Goal: Task Accomplishment & Management: Complete application form

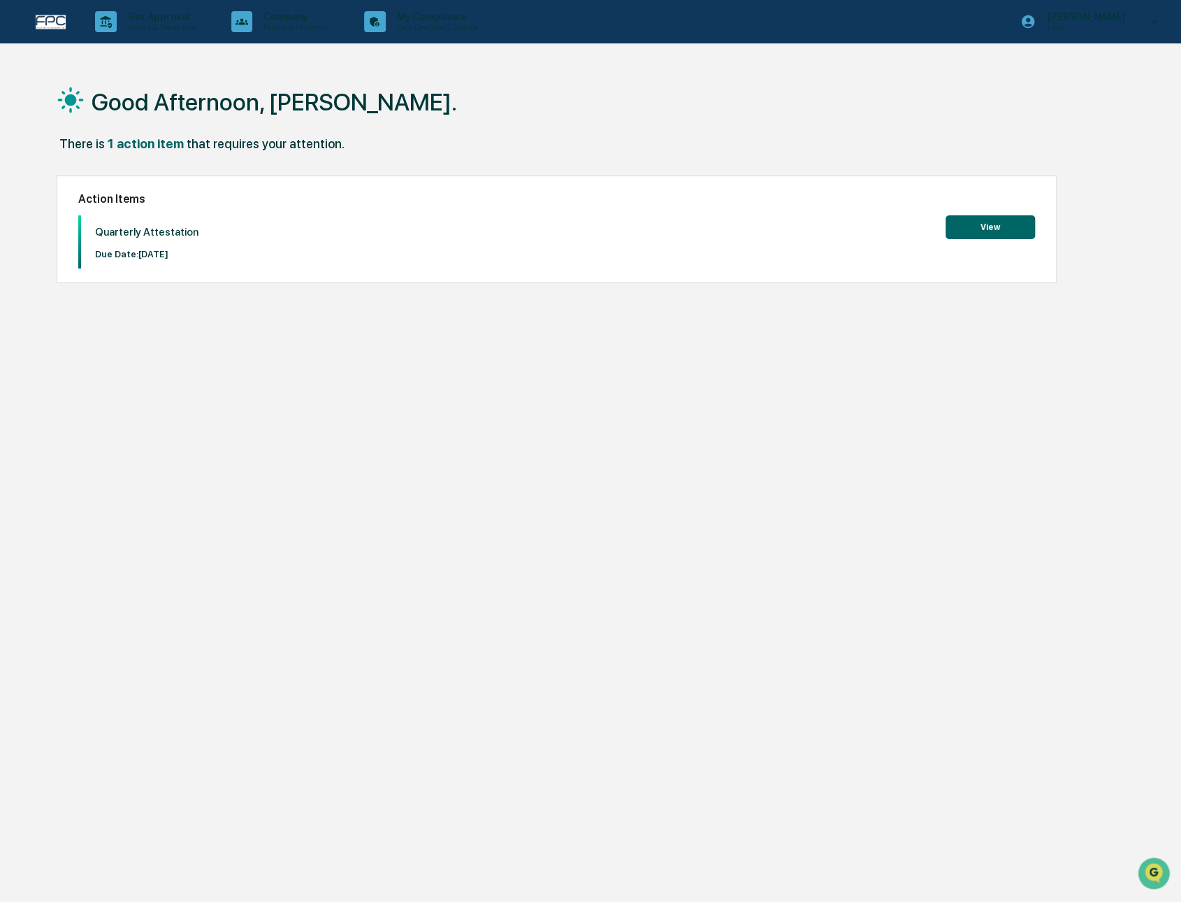
click at [980, 230] on button "View" at bounding box center [990, 227] width 89 height 24
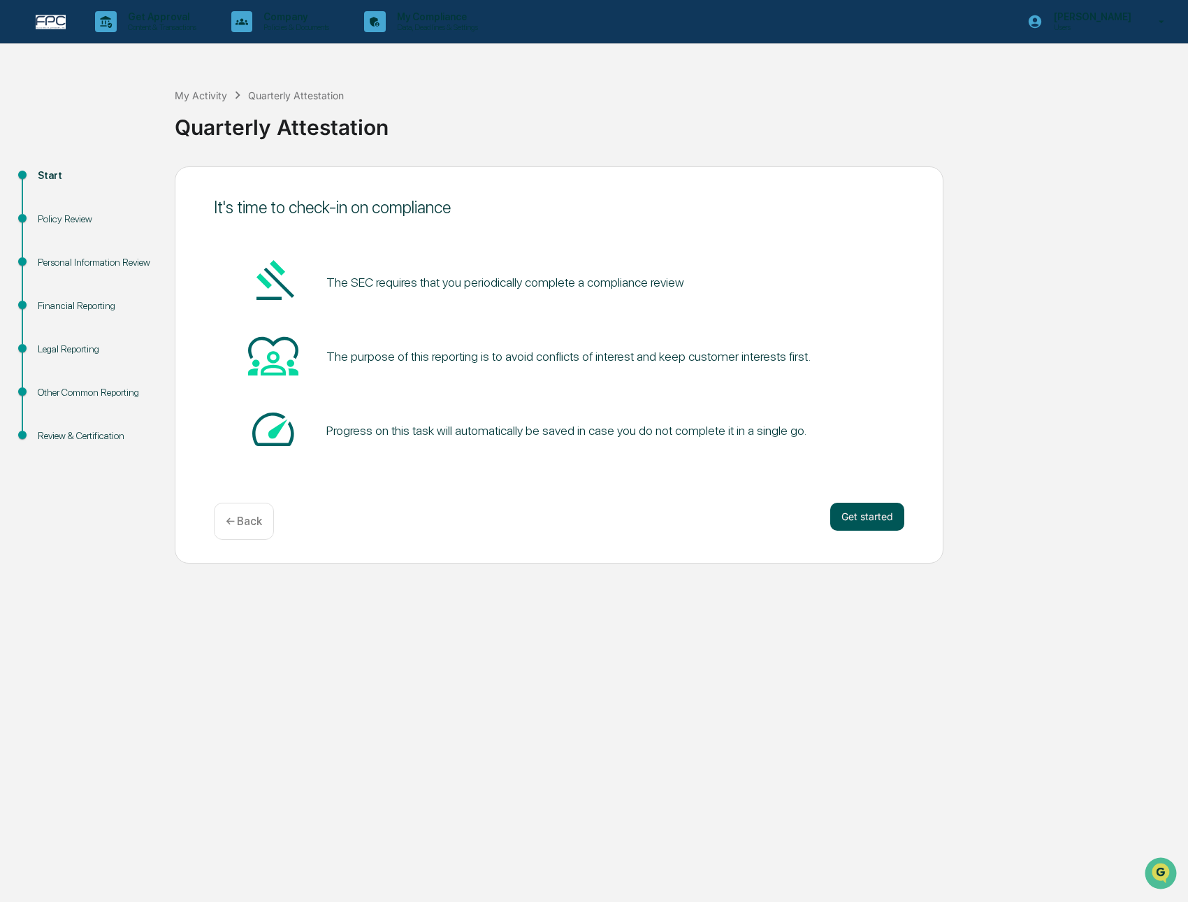
click at [858, 514] on button "Get started" at bounding box center [867, 517] width 74 height 28
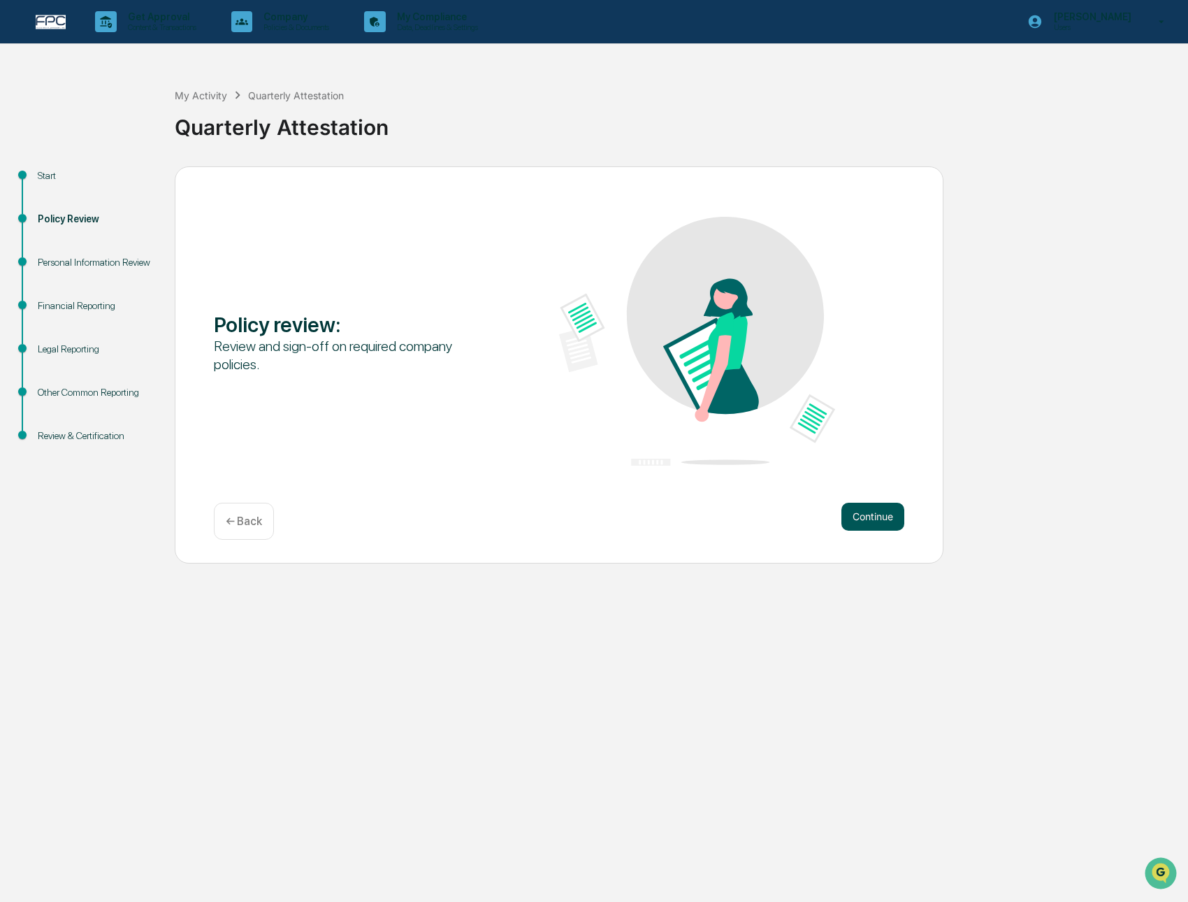
click at [877, 514] on button "Continue" at bounding box center [873, 517] width 63 height 28
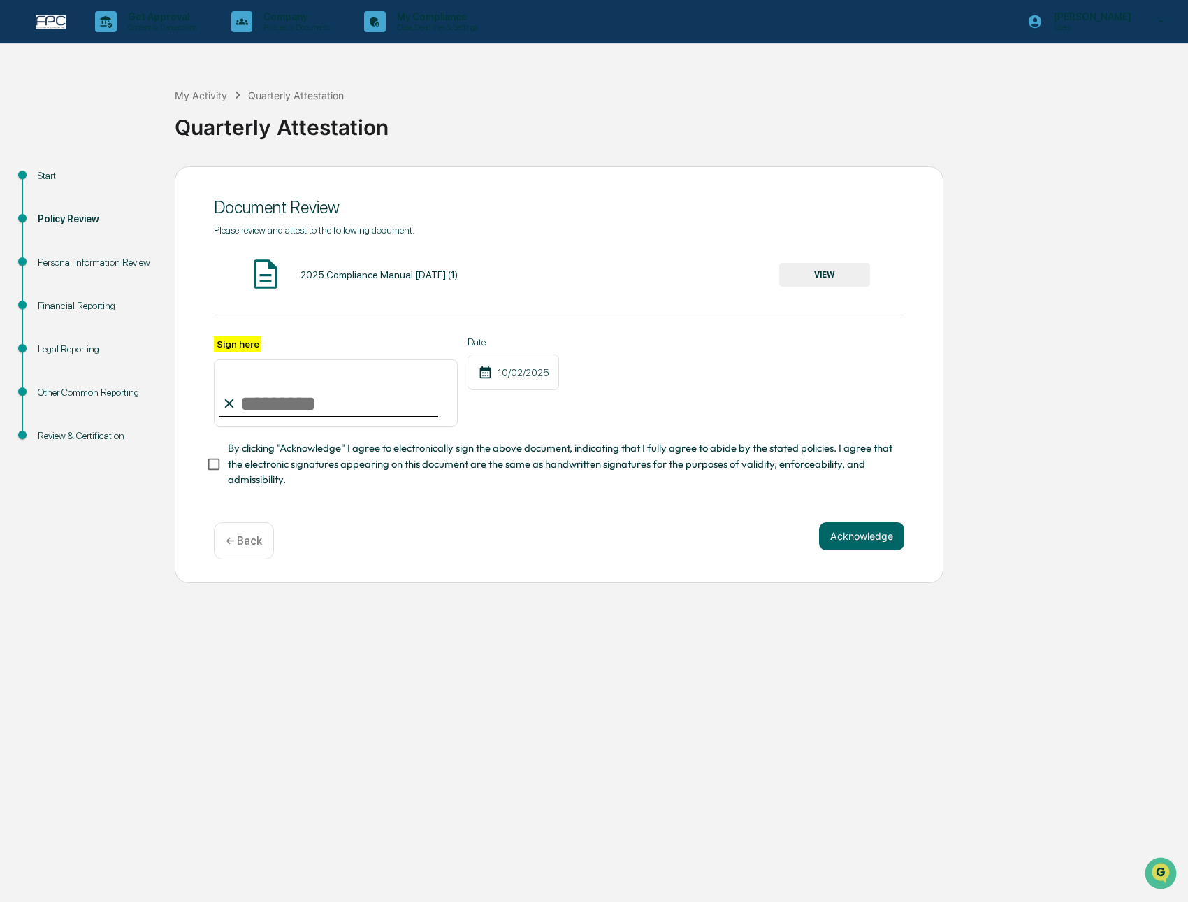
click at [856, 269] on button "VIEW" at bounding box center [824, 275] width 91 height 24
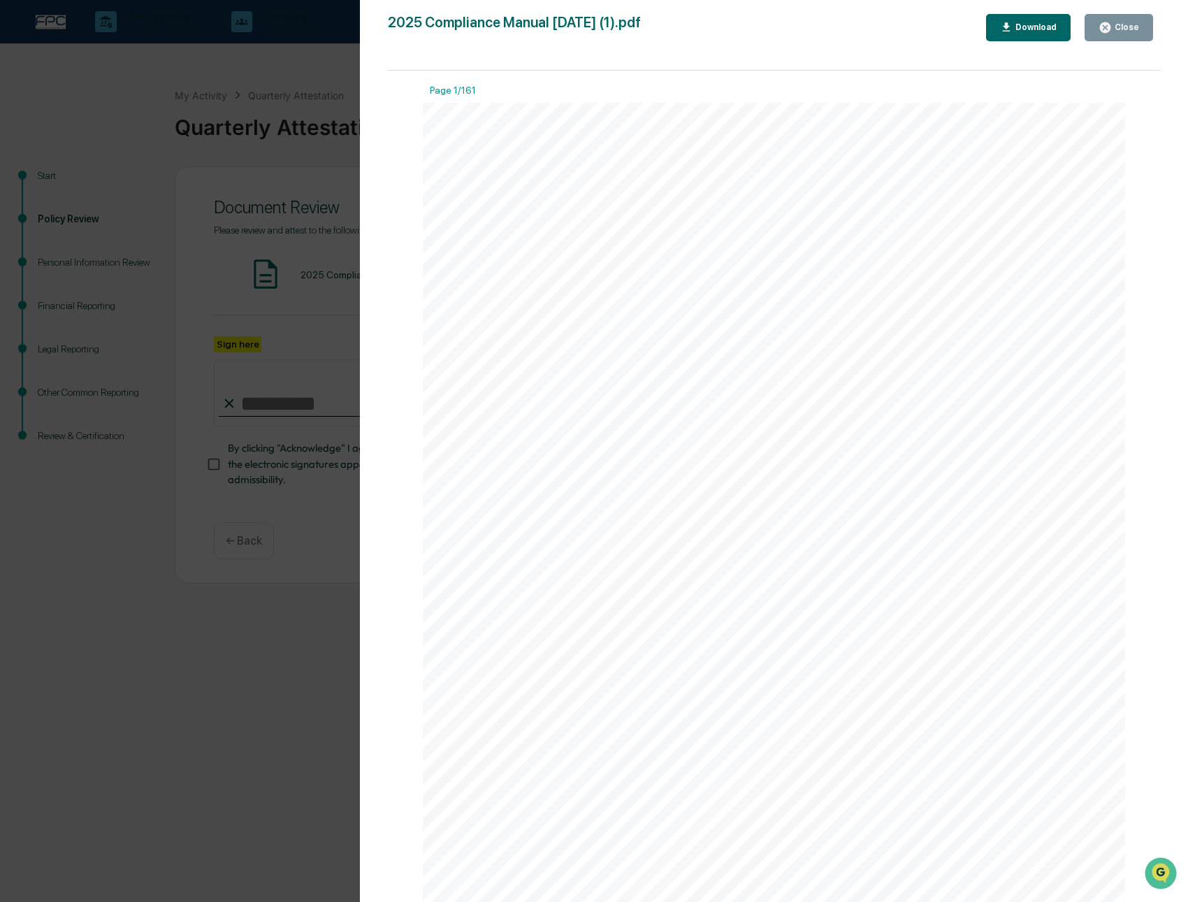
drag, startPoint x: 1117, startPoint y: 26, endPoint x: 937, endPoint y: 290, distance: 319.9
click at [930, 295] on div "2025 Compliance Manual [DATE] (1).pdf Close Download Page 1/161 FPC INVESTMENT …" at bounding box center [774, 465] width 772 height 902
click at [1125, 34] on button "Close" at bounding box center [1119, 27] width 69 height 27
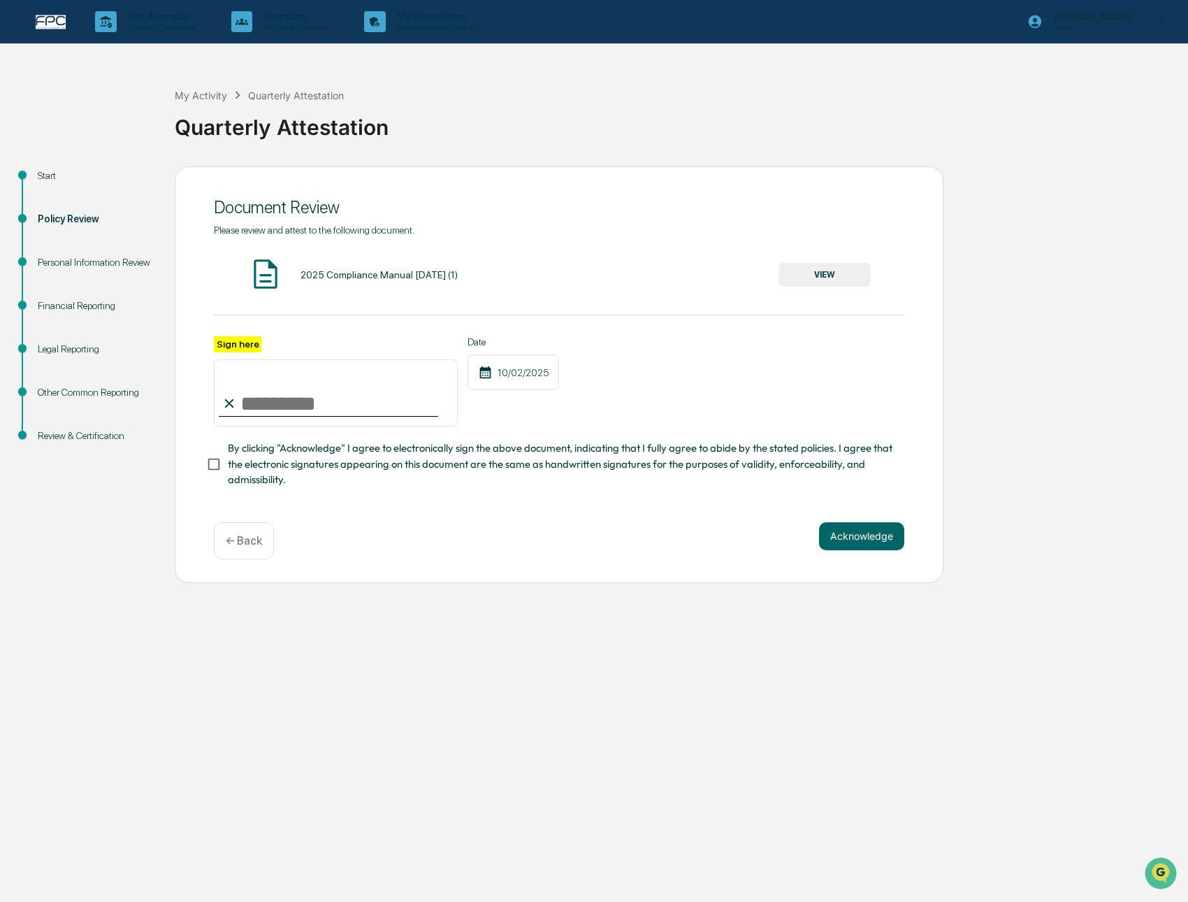
click at [389, 403] on input "Sign here" at bounding box center [336, 392] width 244 height 67
type input "**********"
click at [492, 477] on span "By clicking "Acknowledge" I agree to electronically sign the above document, in…" at bounding box center [560, 463] width 665 height 47
click at [844, 542] on button "Acknowledge" at bounding box center [861, 536] width 85 height 28
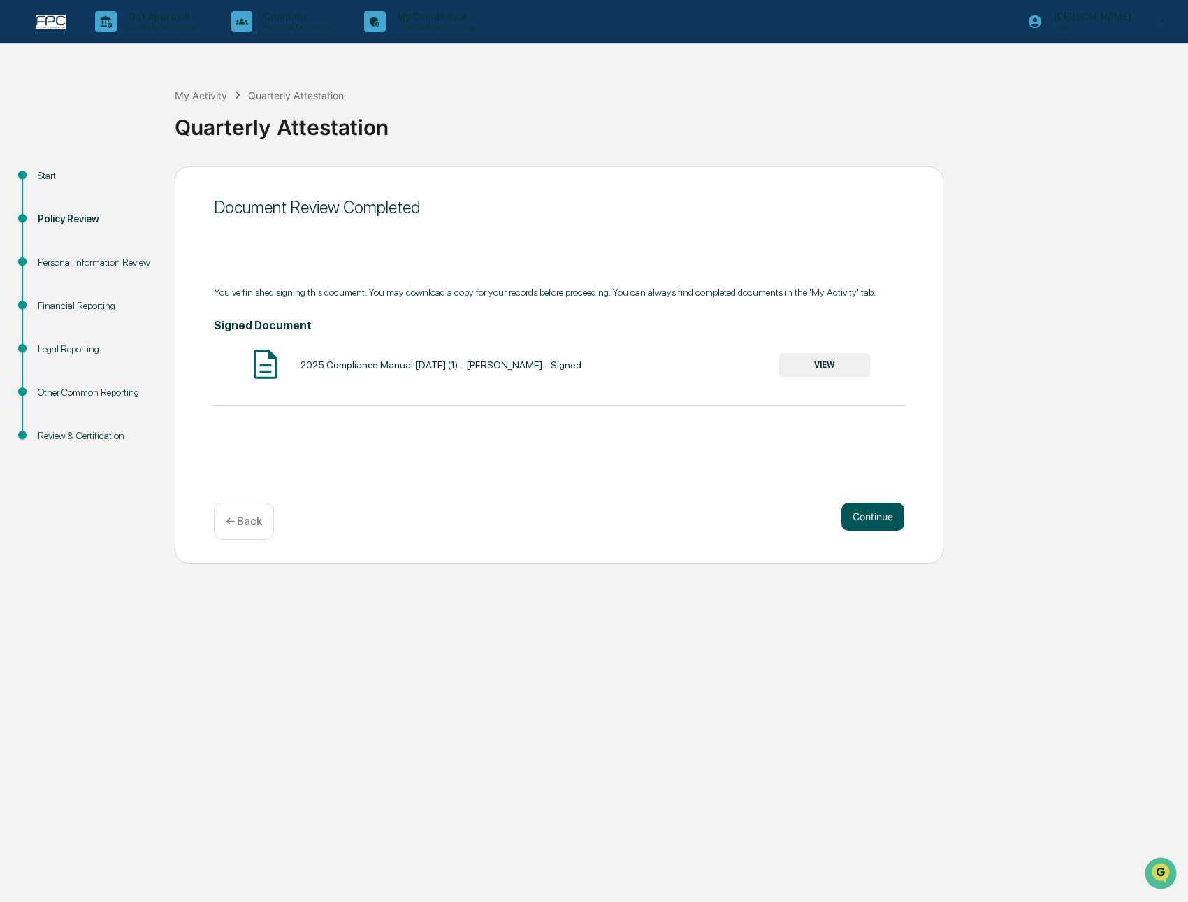
click at [892, 512] on button "Continue" at bounding box center [873, 517] width 63 height 28
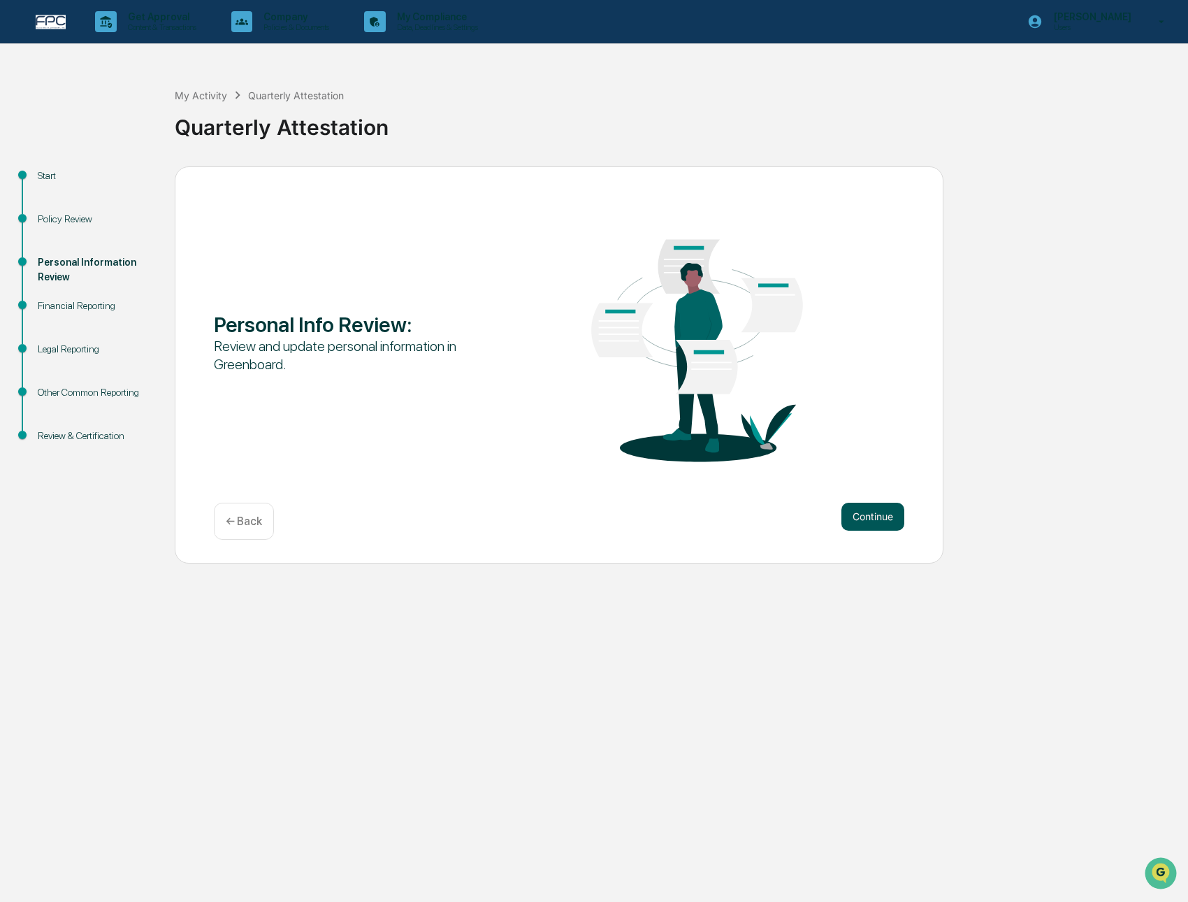
click at [892, 517] on button "Continue" at bounding box center [873, 517] width 63 height 28
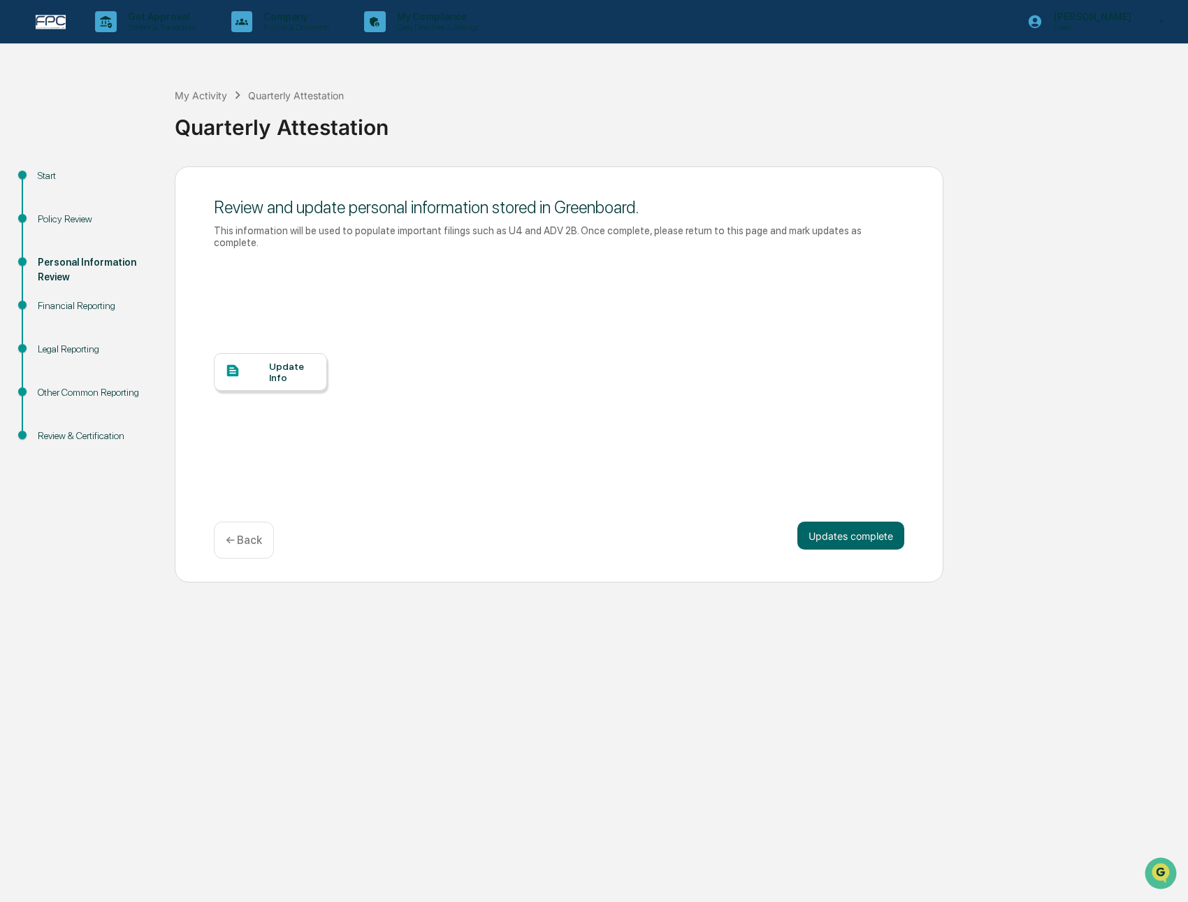
click at [301, 367] on div "Update Info" at bounding box center [292, 372] width 47 height 22
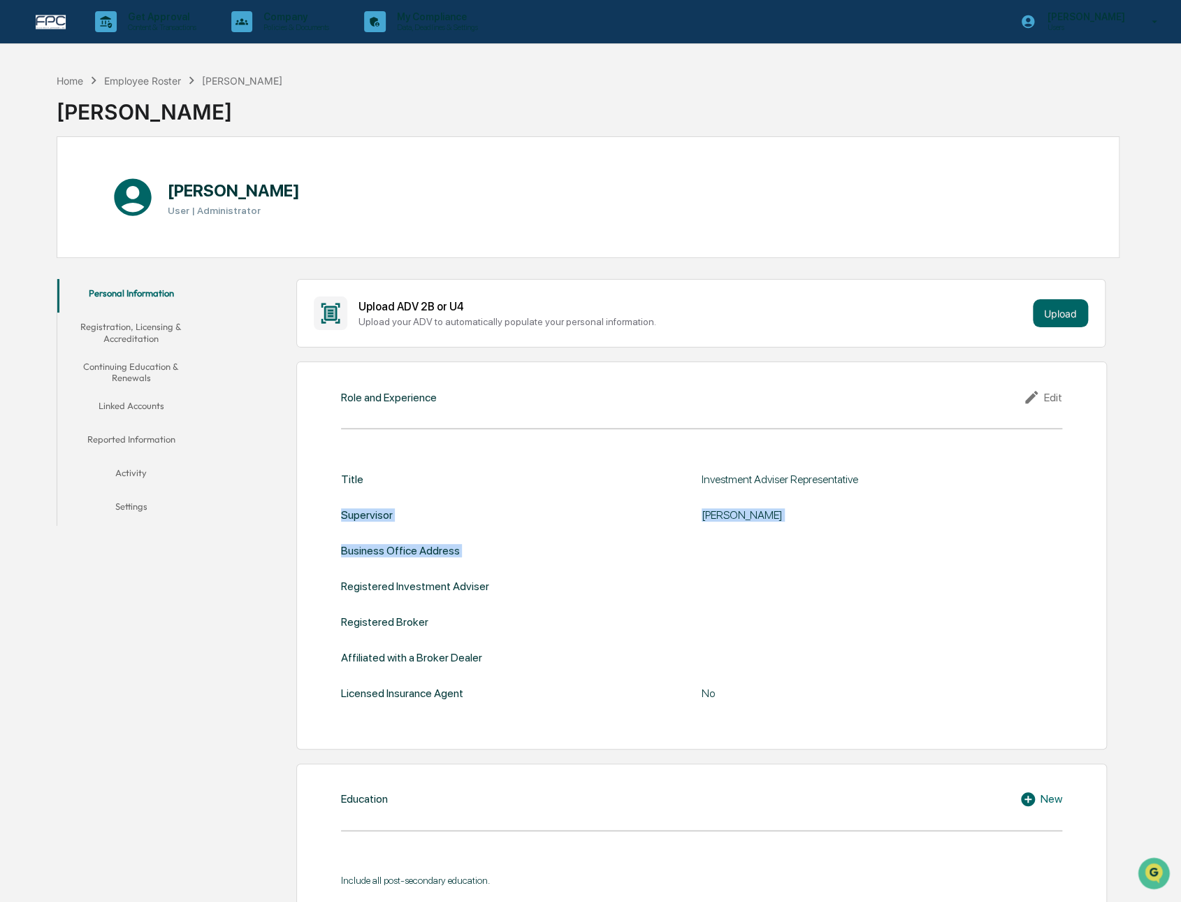
drag, startPoint x: 338, startPoint y: 512, endPoint x: 829, endPoint y: 522, distance: 490.8
click at [829, 522] on div "Role and Experience Edit Title Investment Adviser Representative Supervisor [PE…" at bounding box center [701, 554] width 810 height 387
click at [765, 687] on div "No" at bounding box center [877, 692] width 350 height 13
drag, startPoint x: 707, startPoint y: 701, endPoint x: 658, endPoint y: 699, distance: 49.7
click at [658, 699] on div "Title Investment Adviser Representative Supervisor Jessica Faaborg Business Off…" at bounding box center [701, 587] width 721 height 271
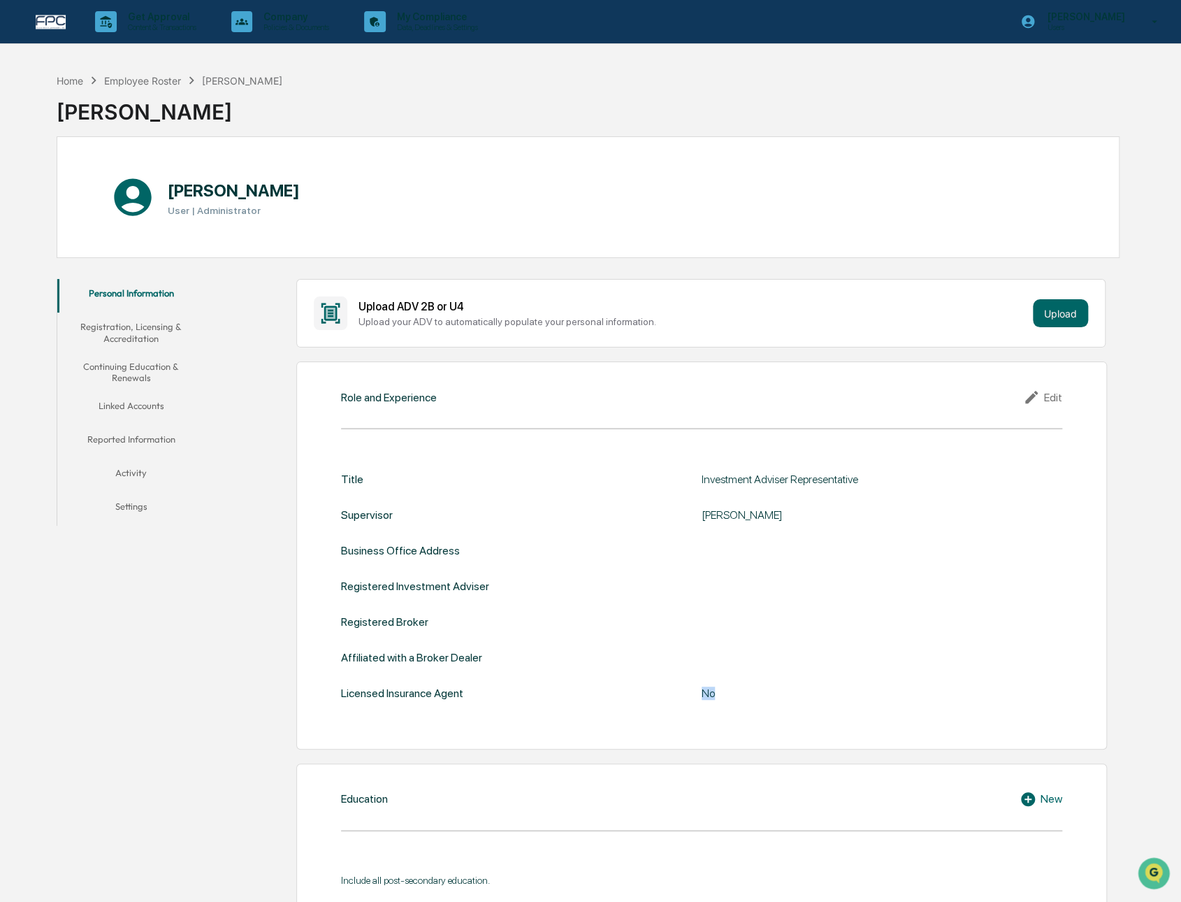
click at [658, 699] on div "Licensed Insurance Agent No" at bounding box center [701, 692] width 721 height 13
drag, startPoint x: 710, startPoint y: 516, endPoint x: 777, endPoint y: 517, distance: 66.4
click at [777, 517] on div "Jessica Faaborg" at bounding box center [877, 514] width 350 height 13
drag, startPoint x: 786, startPoint y: 517, endPoint x: 658, endPoint y: 519, distance: 127.2
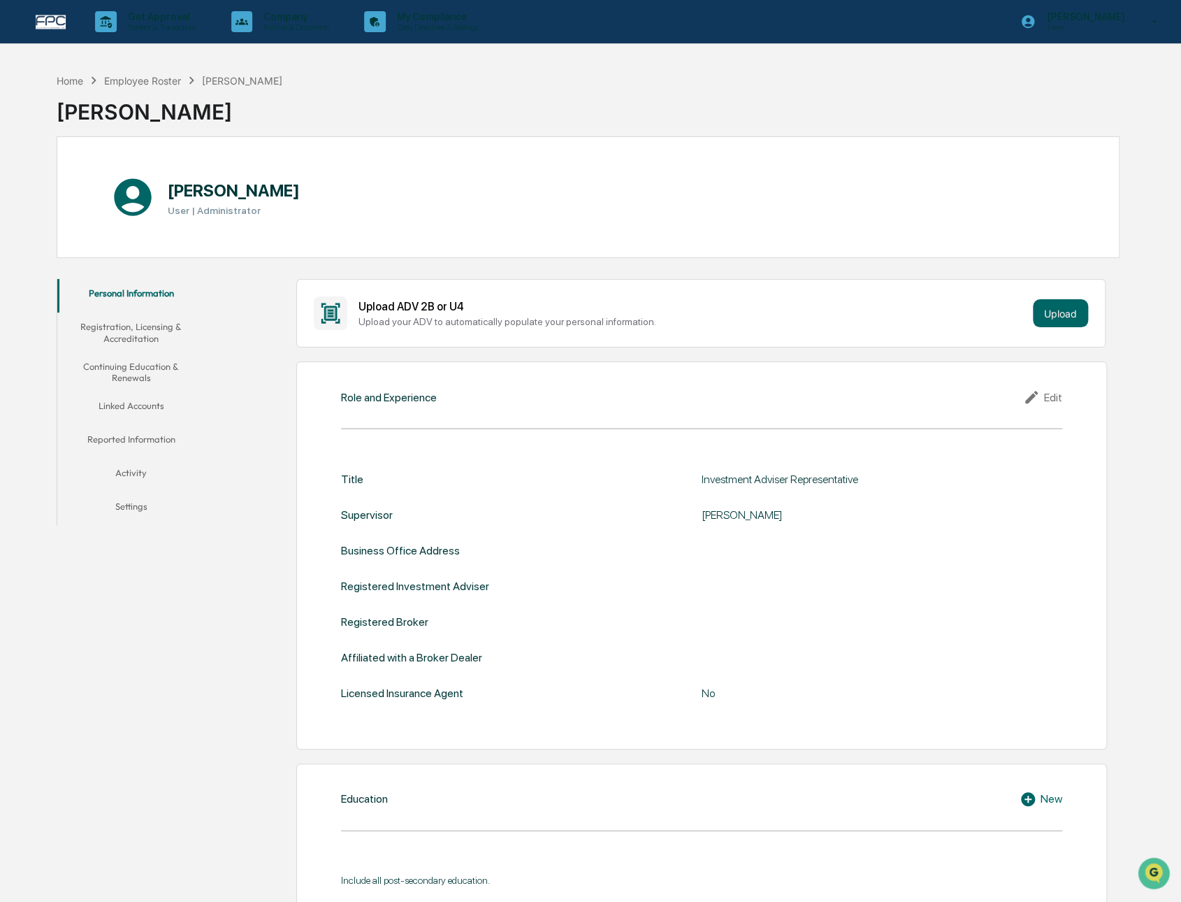
click at [658, 519] on div "Supervisor Jessica Faaborg" at bounding box center [701, 514] width 721 height 13
click at [714, 514] on div "Jessica Faaborg" at bounding box center [877, 514] width 350 height 13
click at [146, 333] on button "Registration, Licensing & Accreditation" at bounding box center [131, 332] width 148 height 40
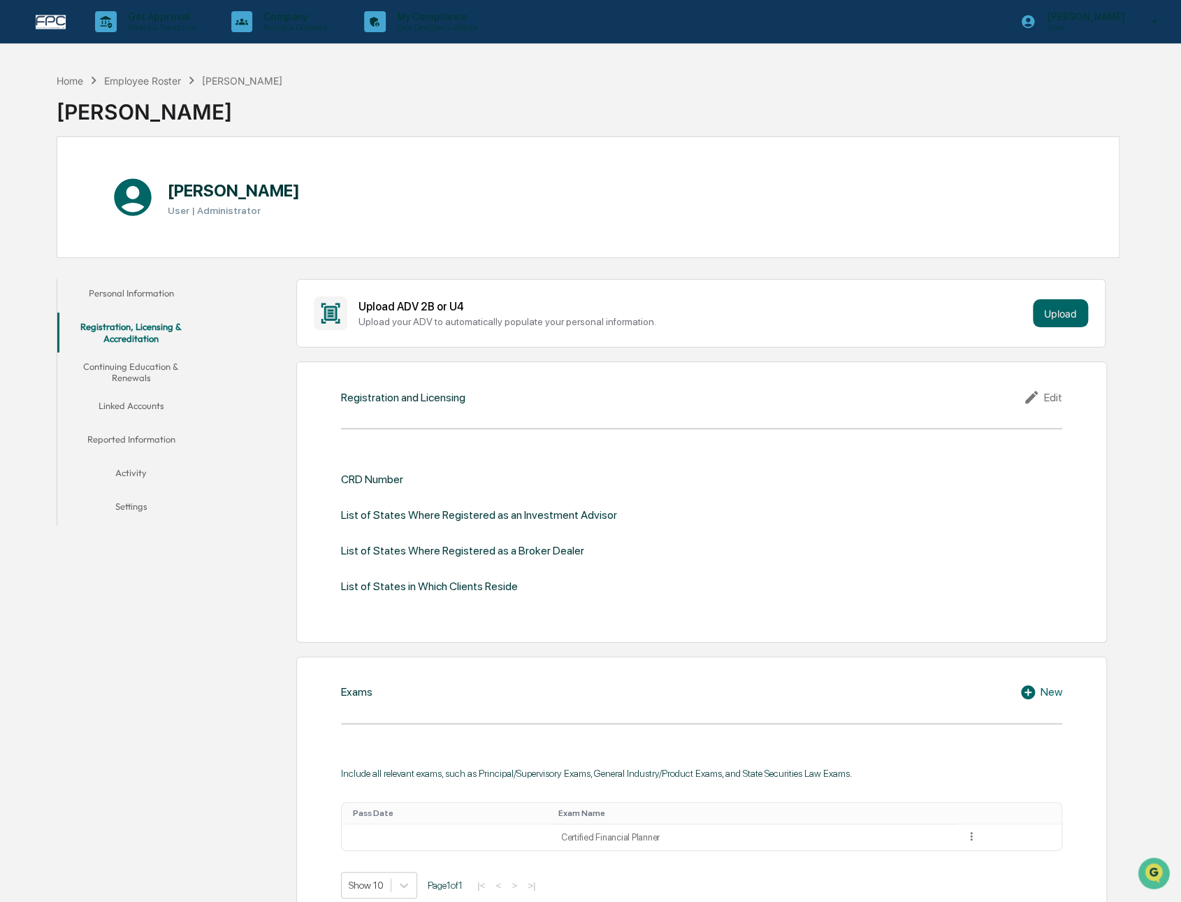
click at [122, 374] on button "Continuing Education & Renewals" at bounding box center [131, 372] width 148 height 40
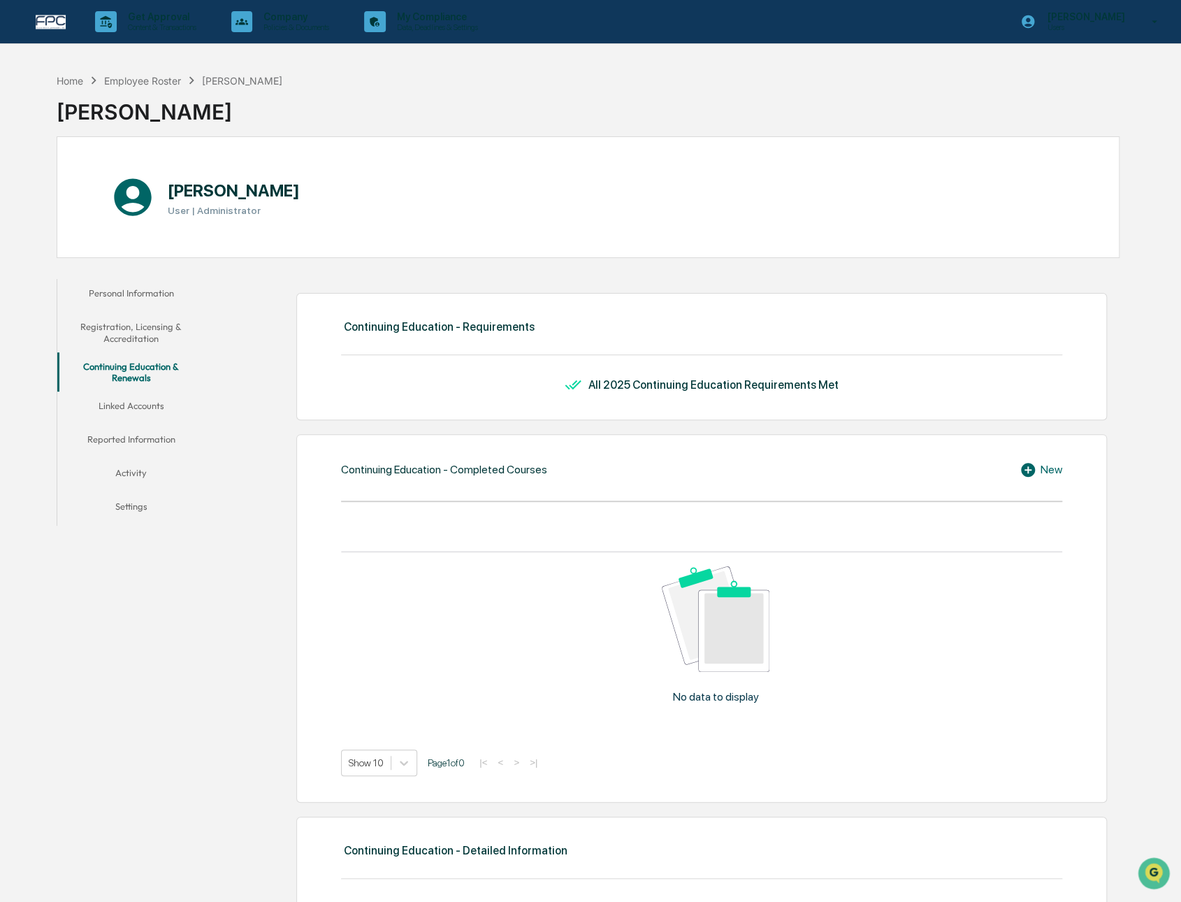
click at [140, 396] on button "Linked Accounts" at bounding box center [131, 408] width 148 height 34
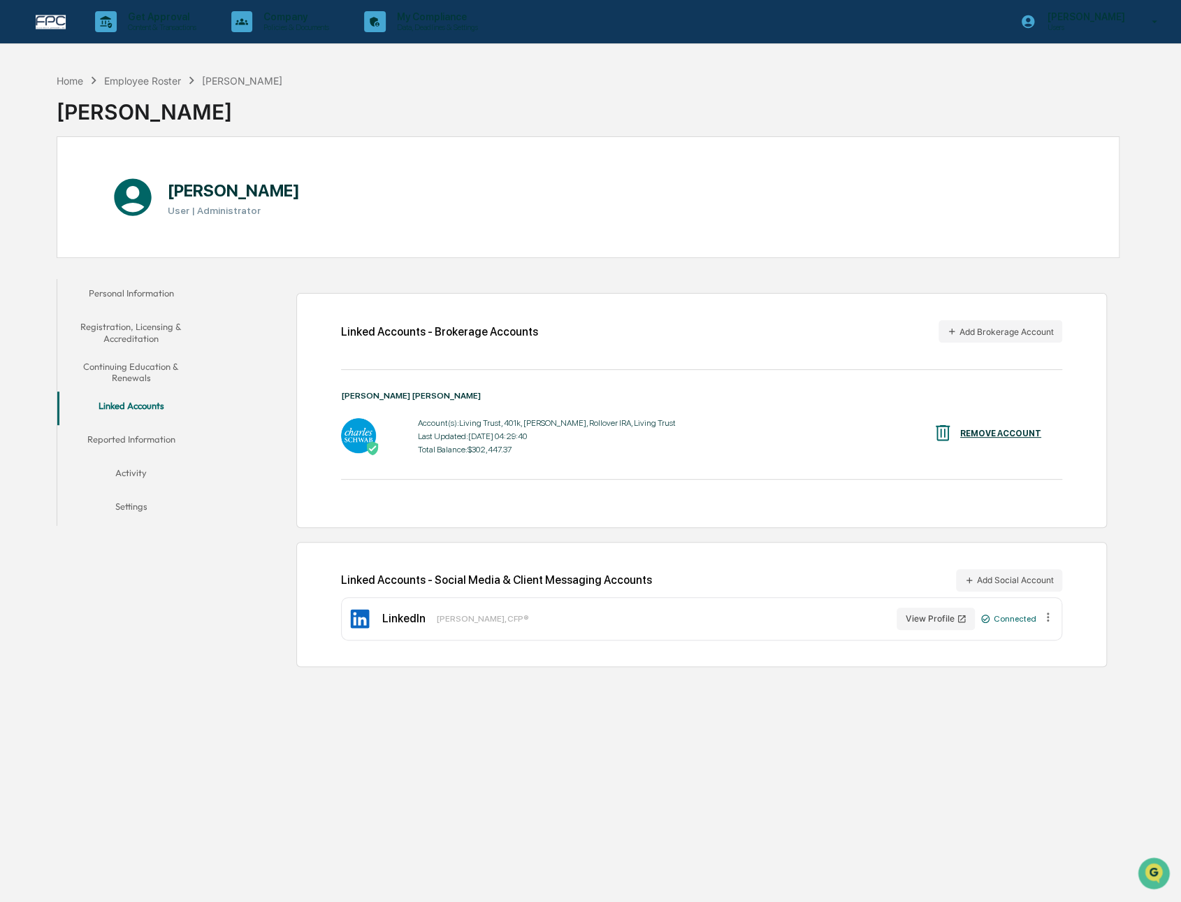
click at [140, 425] on button "Reported Information" at bounding box center [131, 442] width 148 height 34
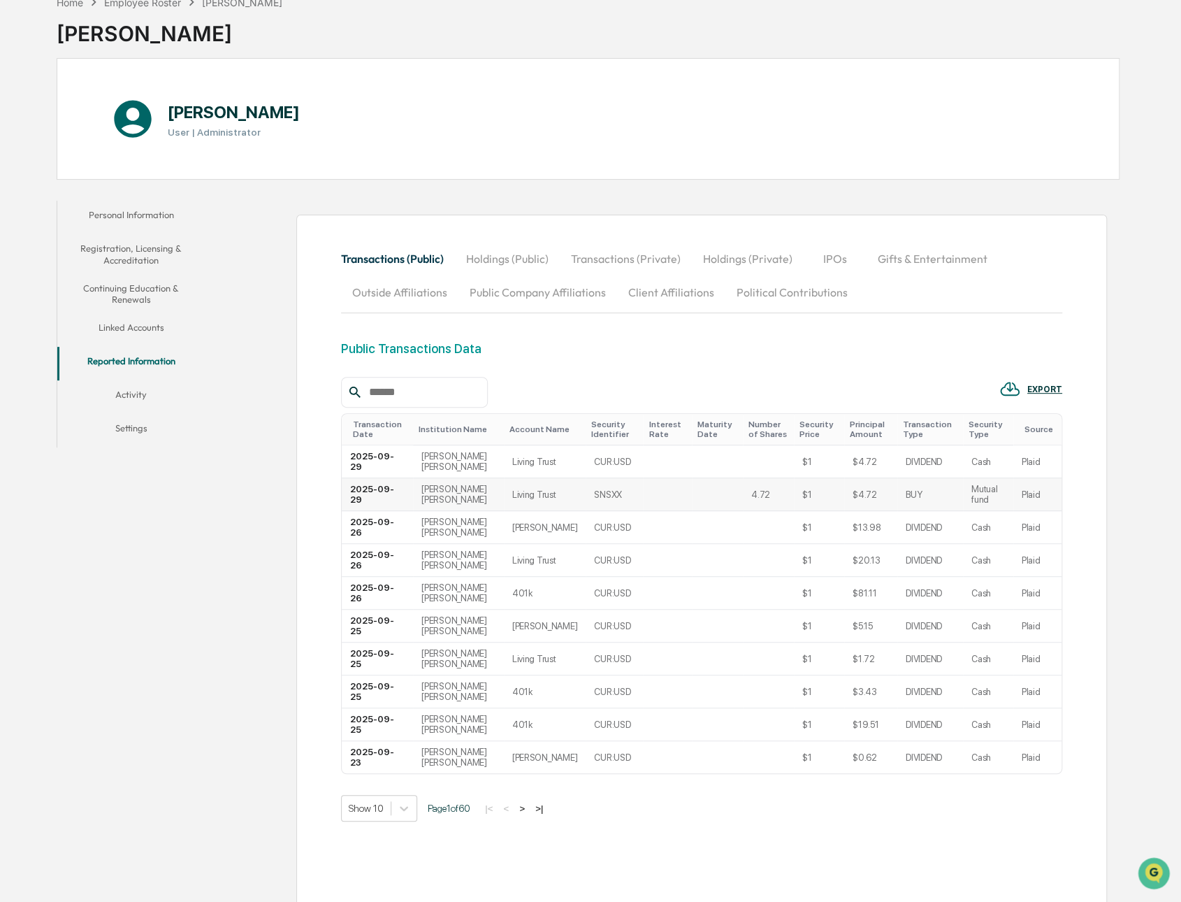
scroll to position [105, 0]
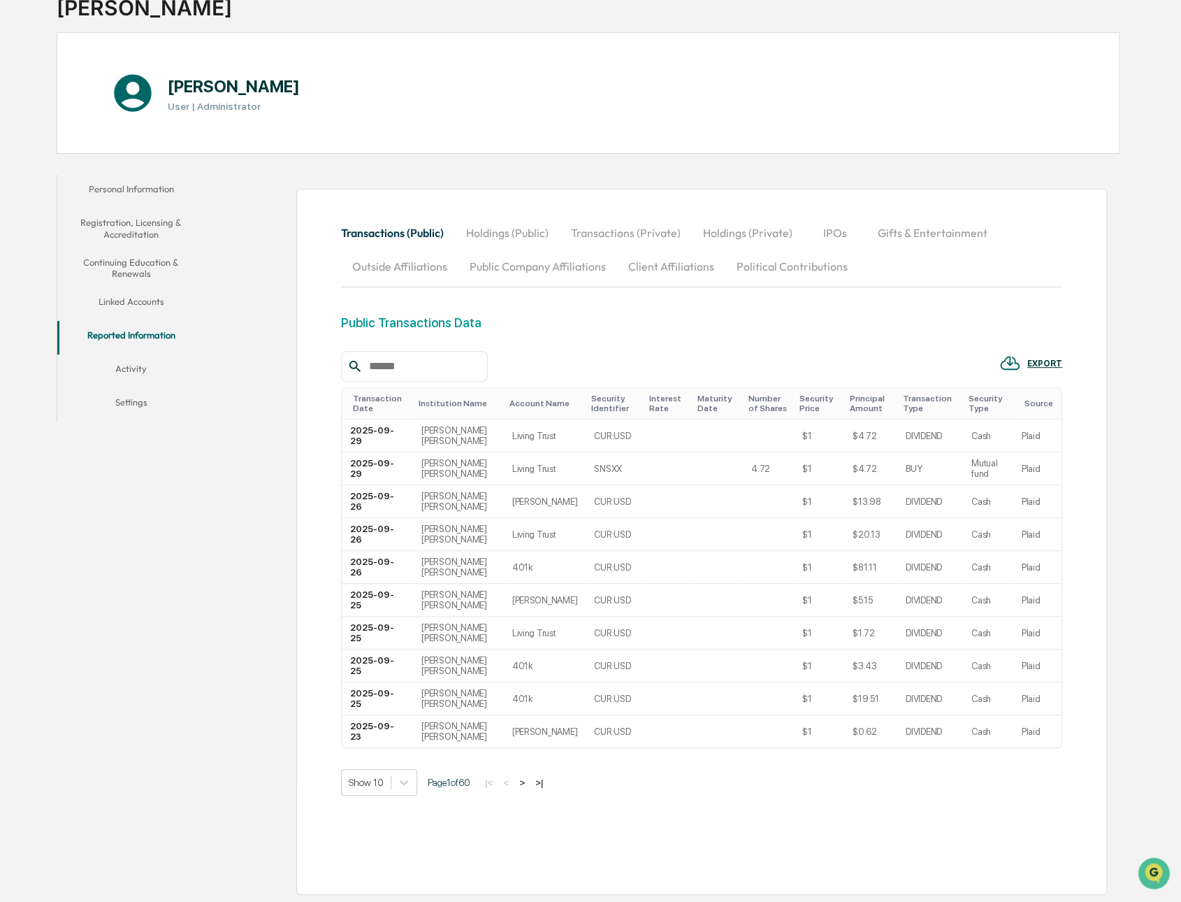
click at [110, 371] on button "Activity" at bounding box center [131, 371] width 148 height 34
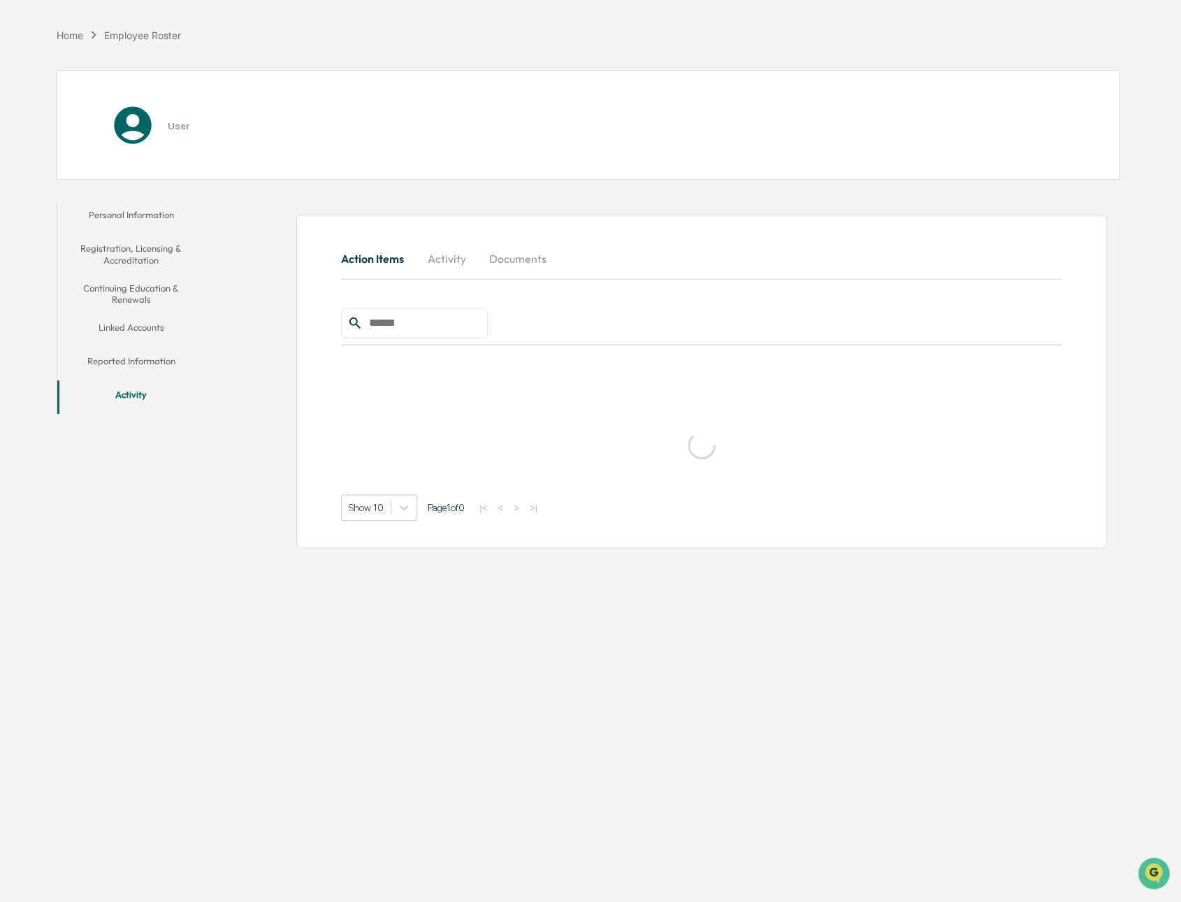
scroll to position [66, 0]
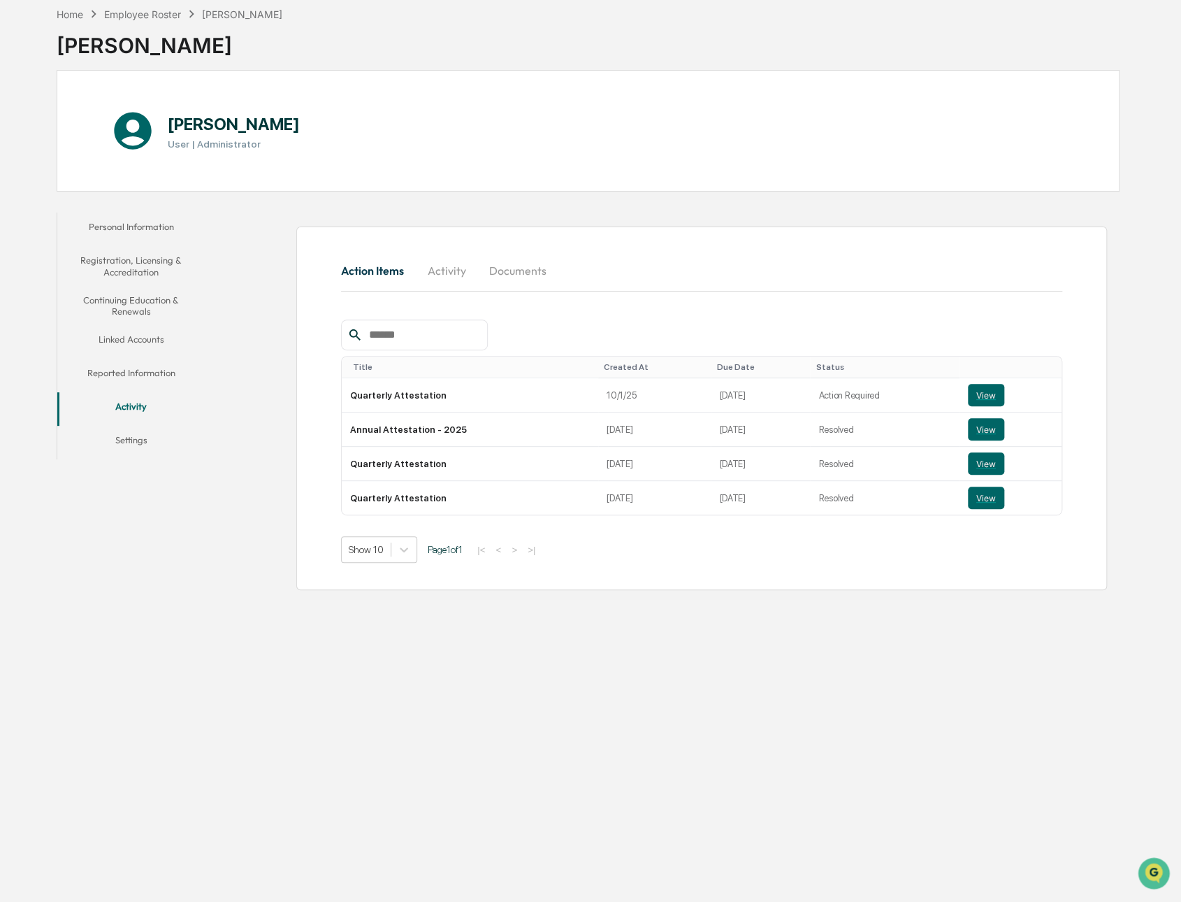
click at [139, 445] on button "Settings" at bounding box center [131, 443] width 148 height 34
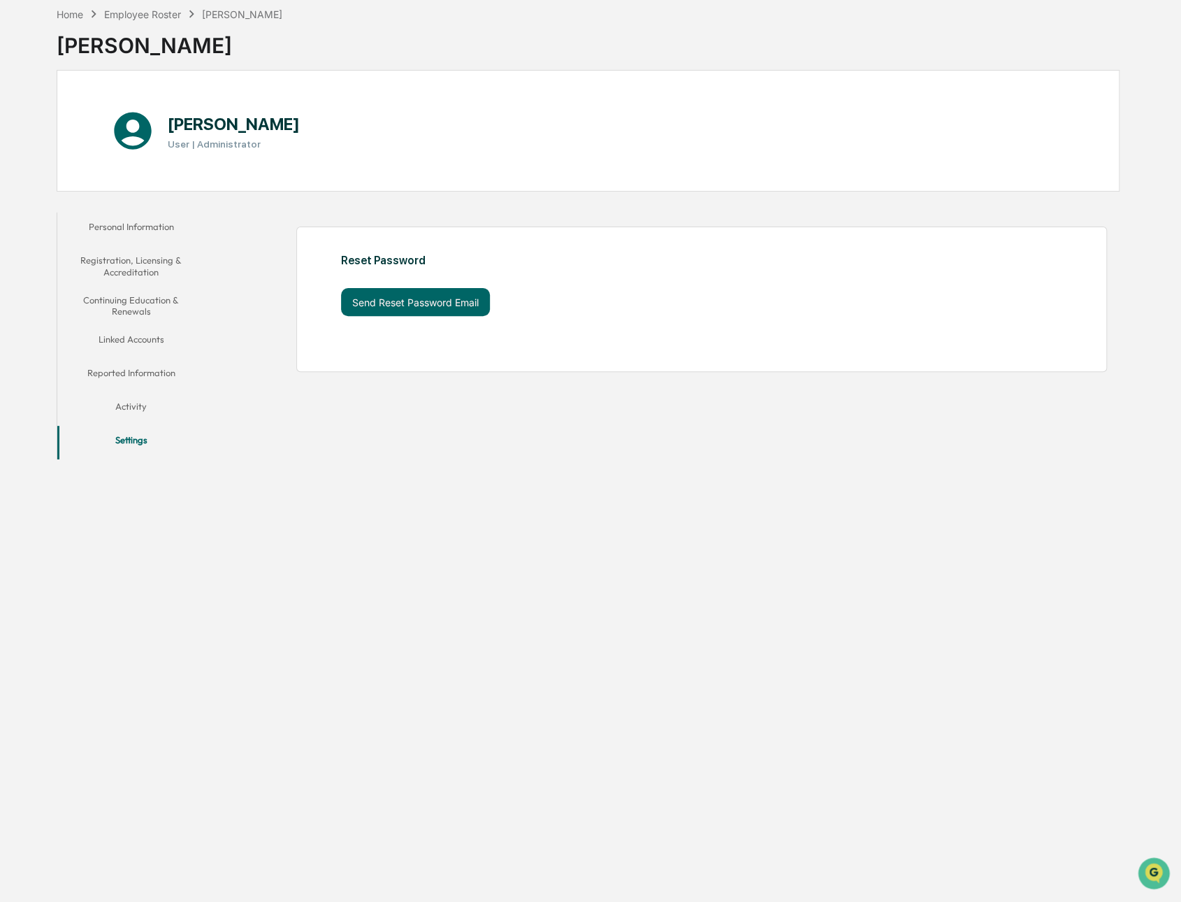
click at [143, 226] on button "Personal Information" at bounding box center [131, 230] width 148 height 34
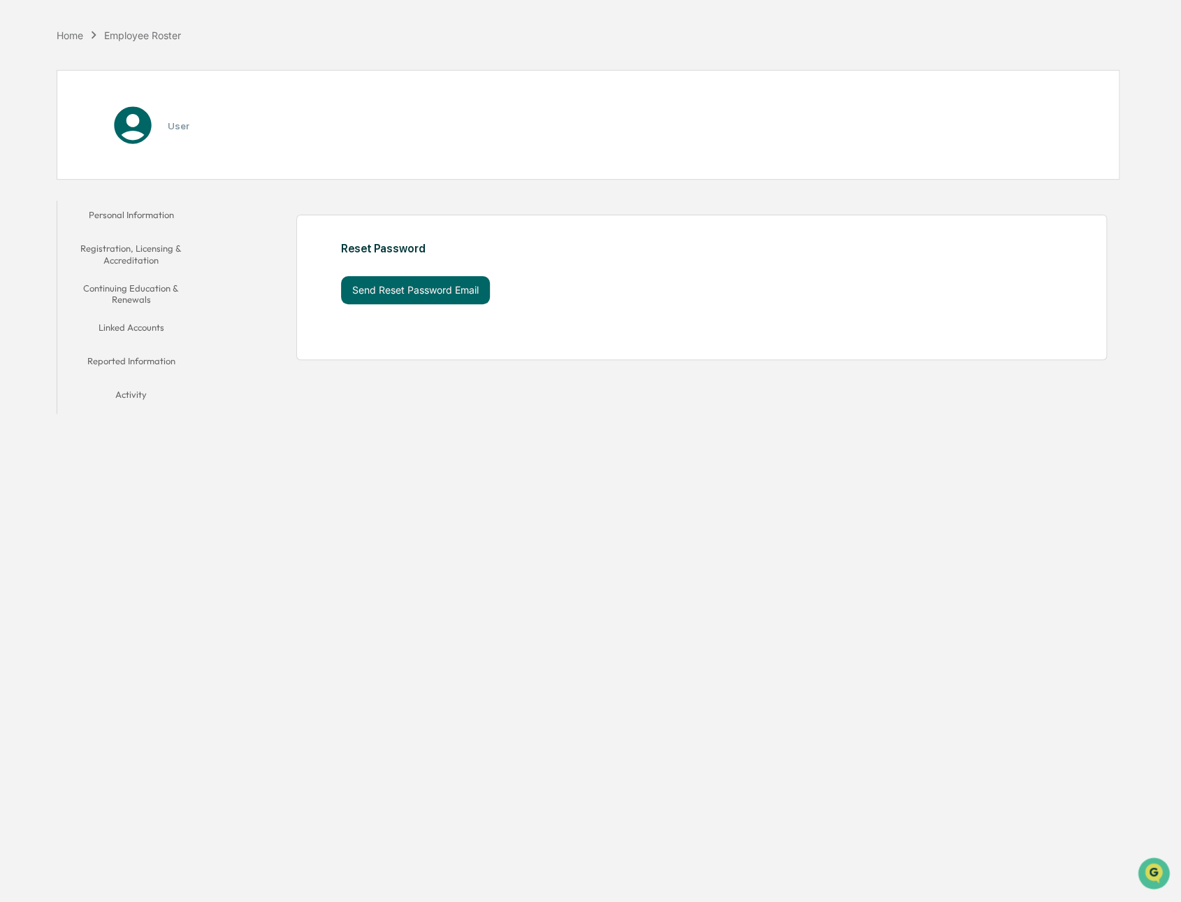
scroll to position [45, 0]
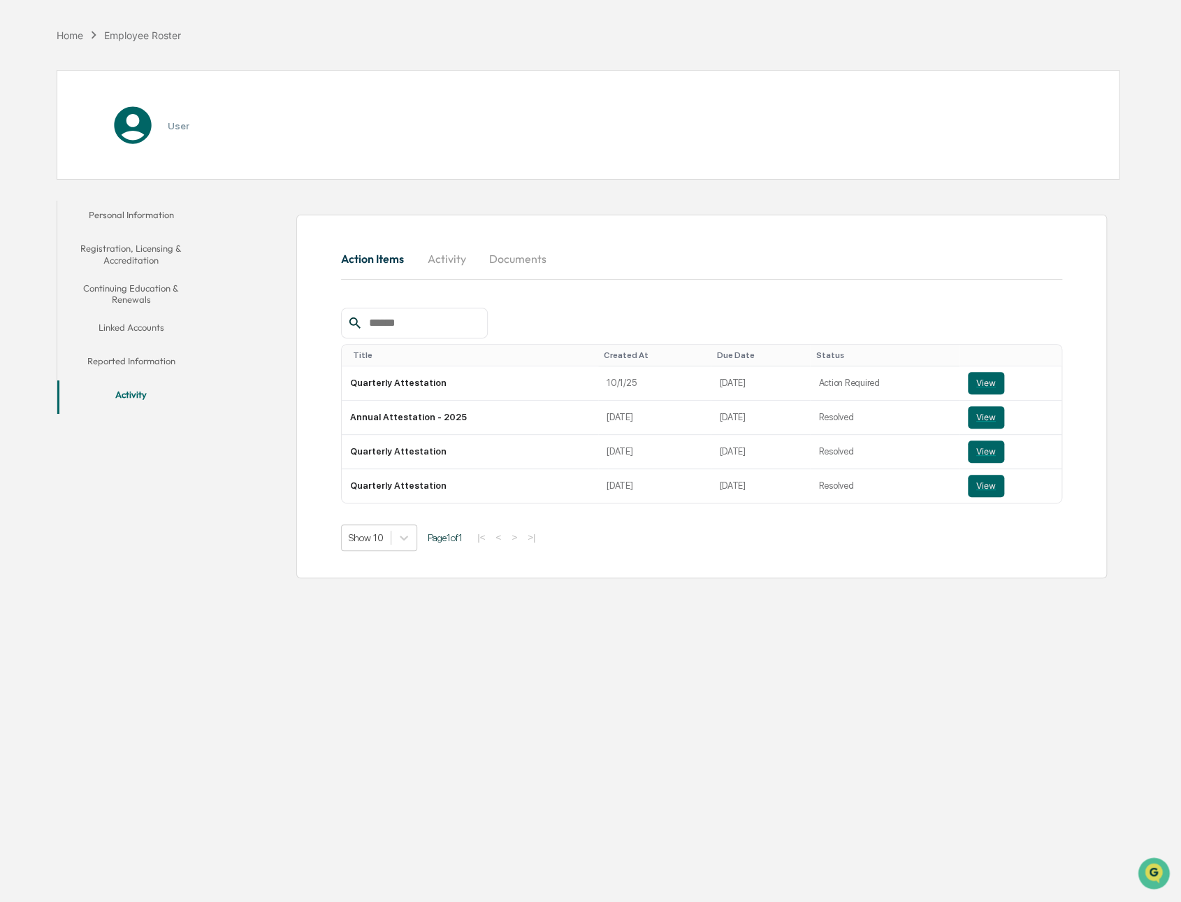
scroll to position [45, 0]
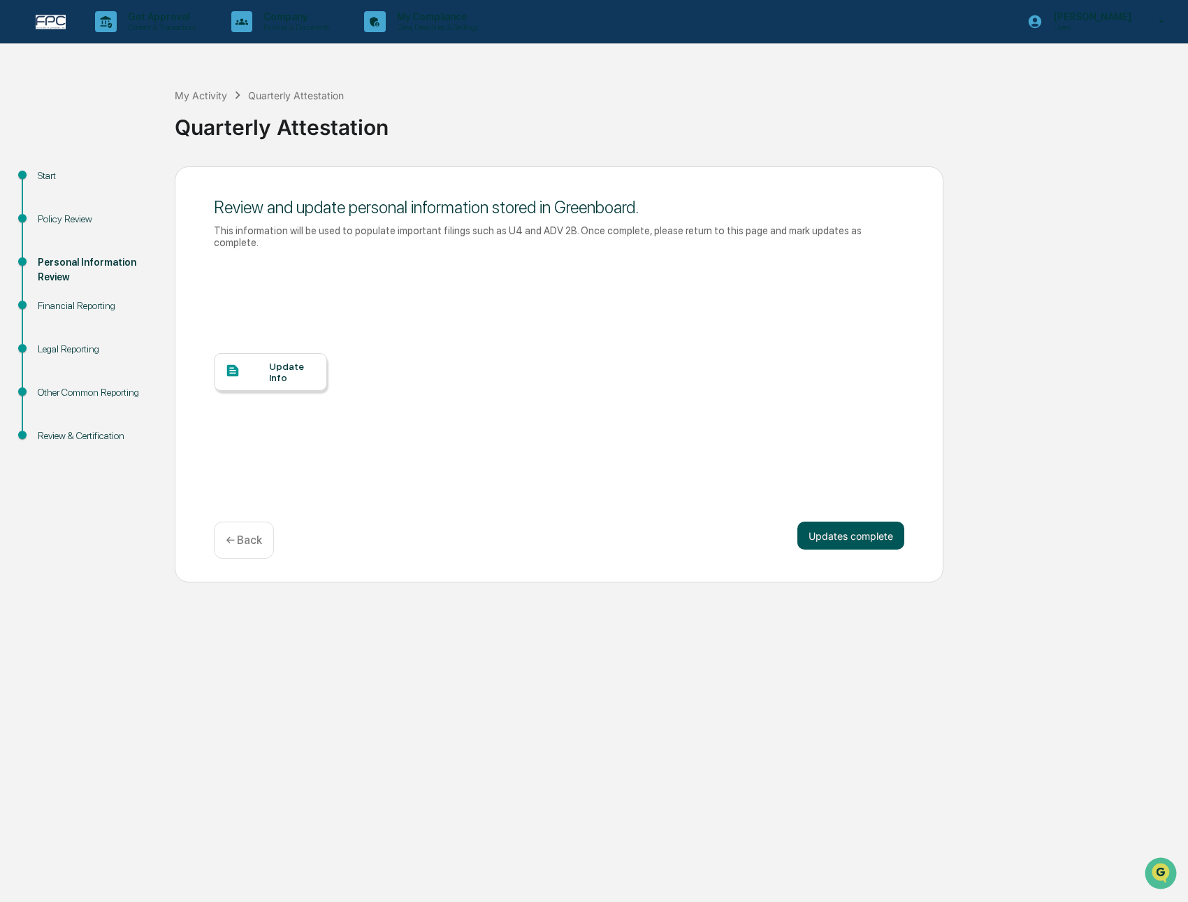
click at [835, 521] on button "Updates complete" at bounding box center [851, 535] width 107 height 28
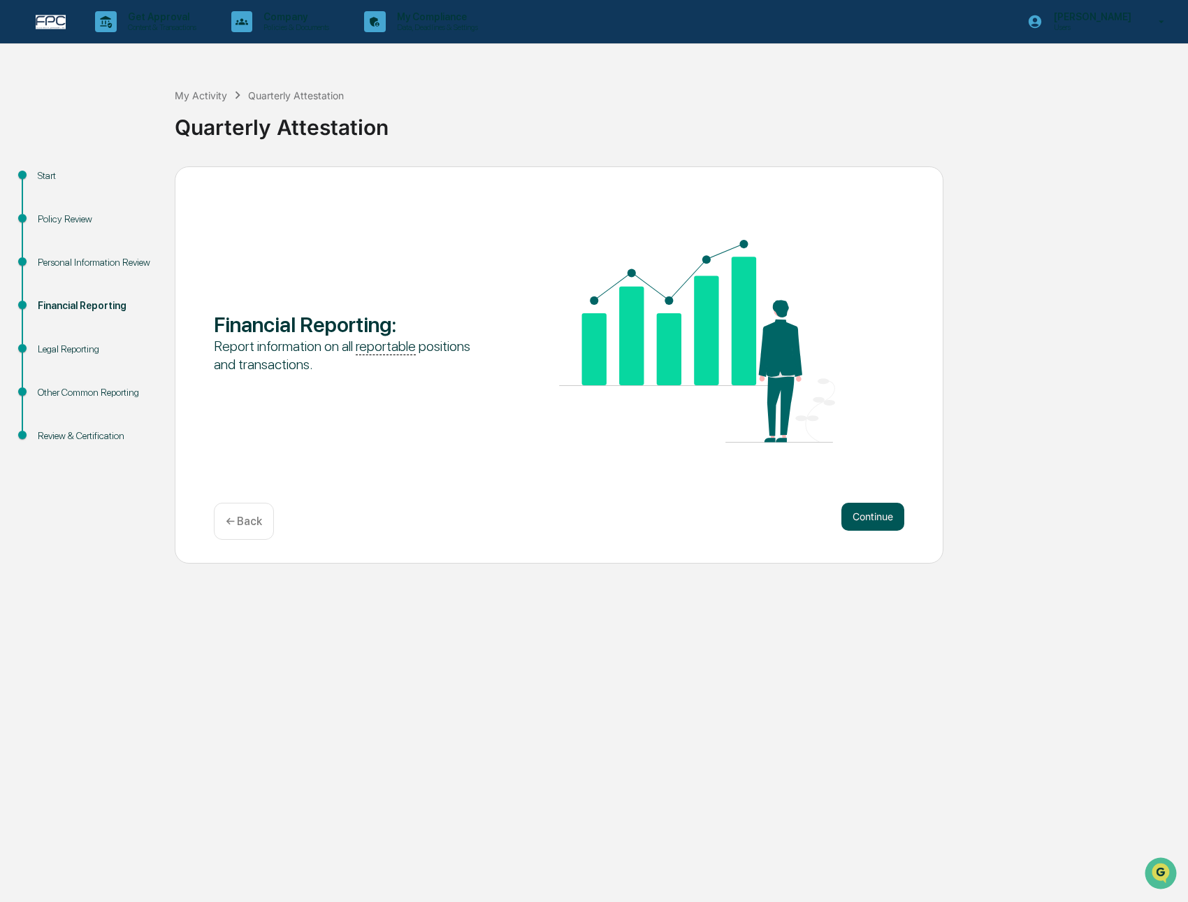
click at [883, 523] on button "Continue" at bounding box center [873, 517] width 63 height 28
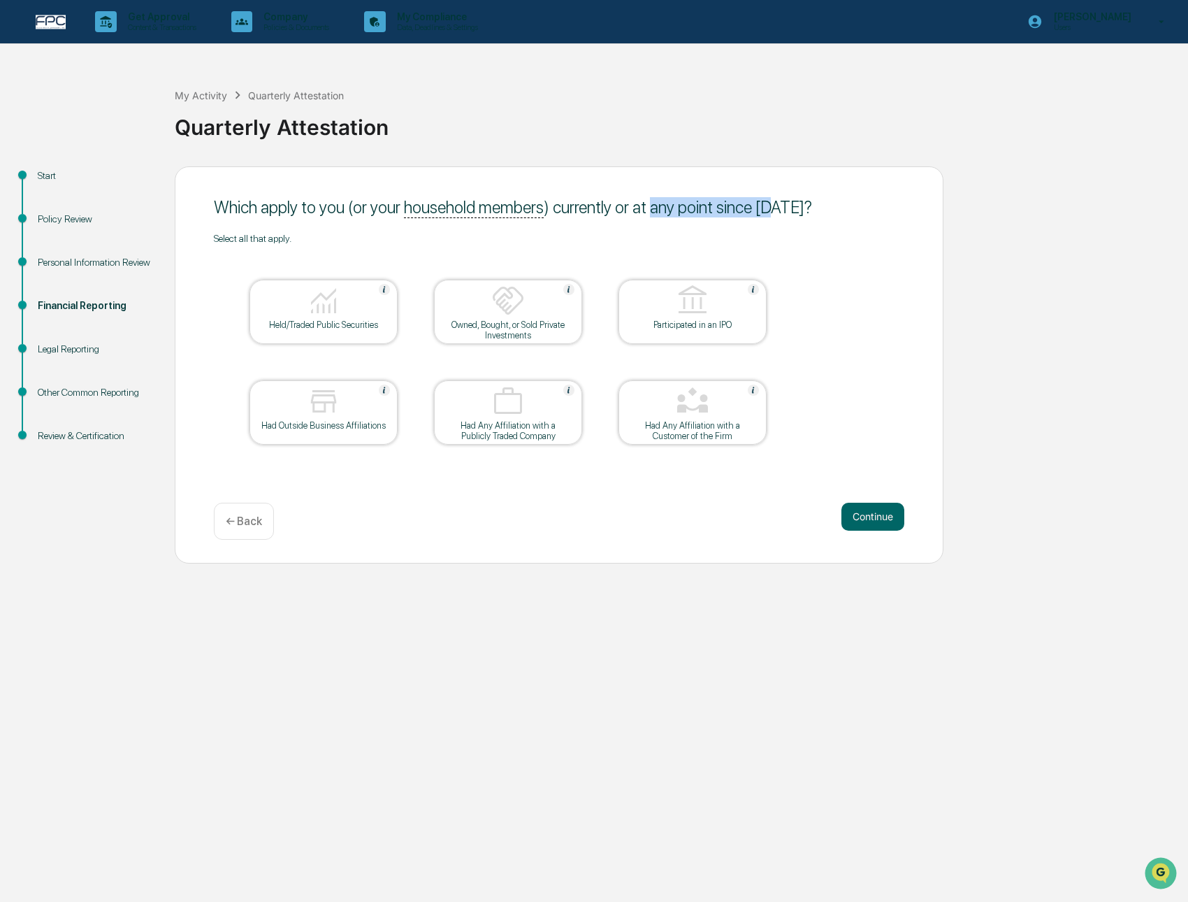
drag, startPoint x: 654, startPoint y: 209, endPoint x: 772, endPoint y: 206, distance: 117.5
click at [772, 206] on div "Which apply to you (or your household members ) currently or at any point since…" at bounding box center [559, 207] width 691 height 20
click at [788, 206] on div "Which apply to you (or your household members ) currently or at any point since…" at bounding box center [559, 207] width 691 height 20
click at [327, 325] on div "Held/Traded Public Securities" at bounding box center [324, 324] width 126 height 10
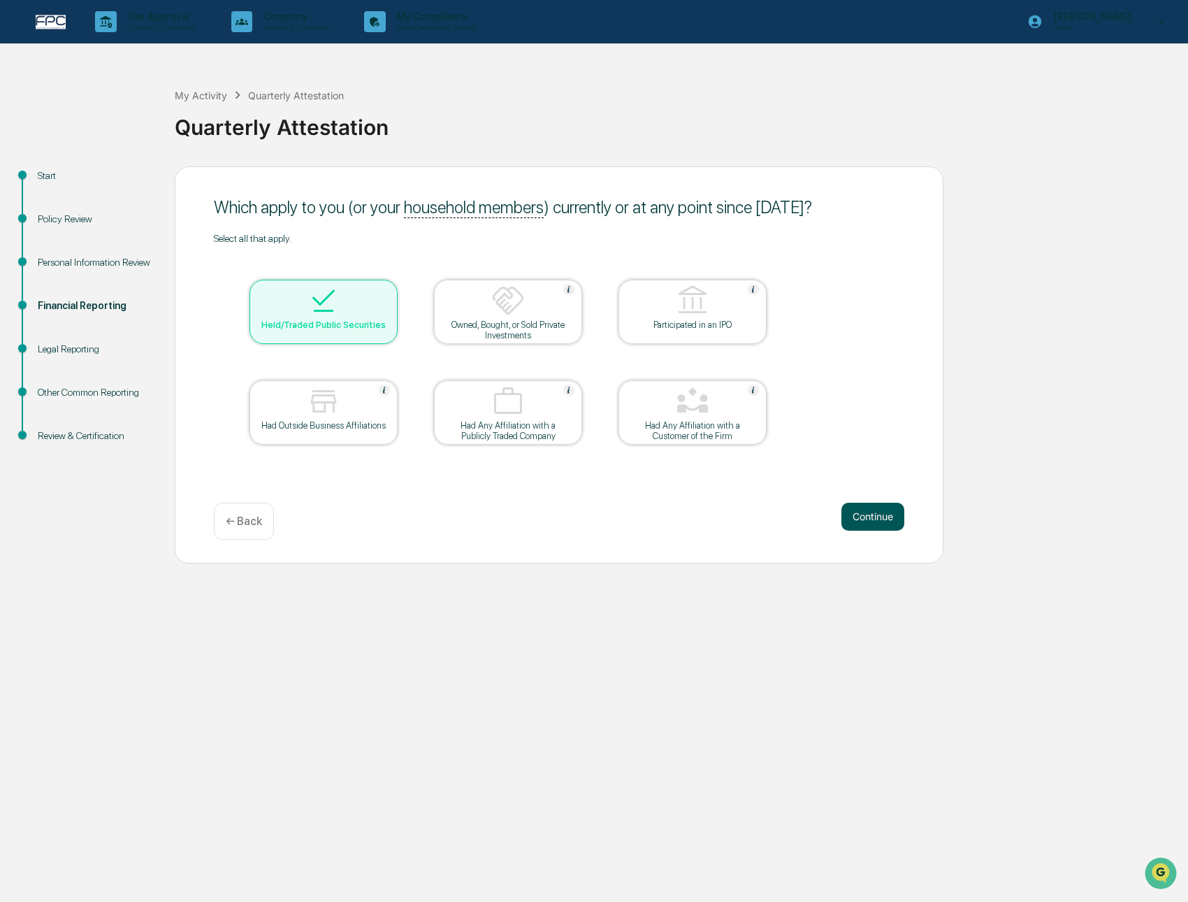
click at [865, 514] on button "Continue" at bounding box center [873, 517] width 63 height 28
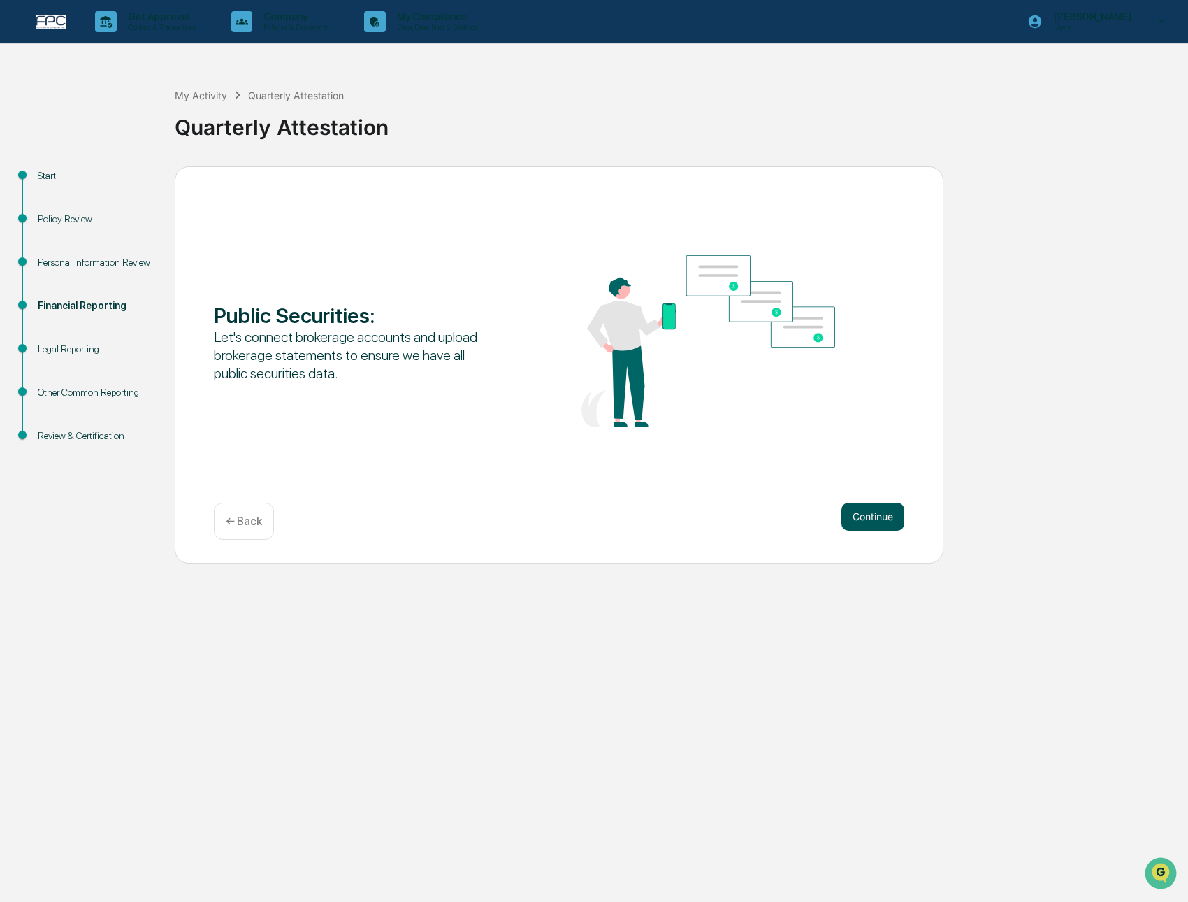
click at [865, 517] on button "Continue" at bounding box center [873, 517] width 63 height 28
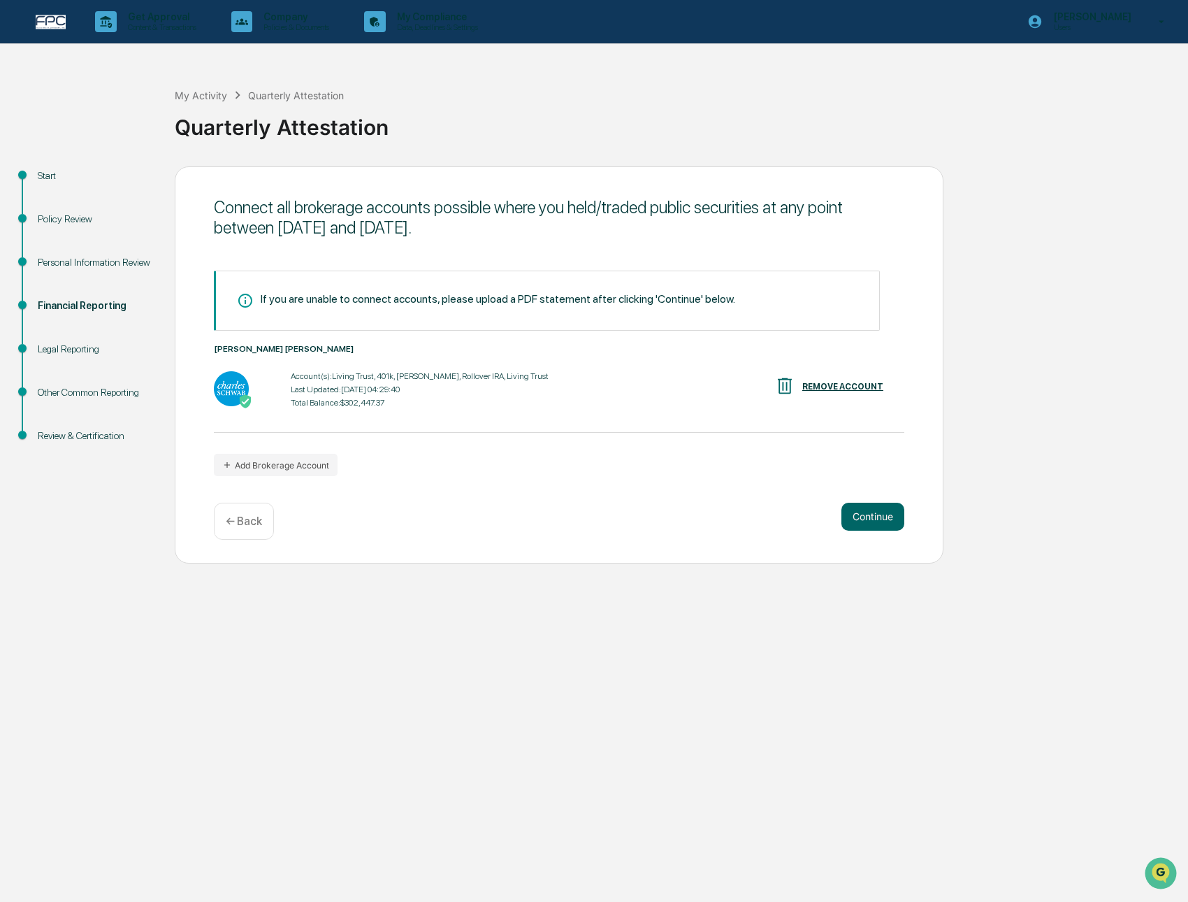
drag, startPoint x: 874, startPoint y: 521, endPoint x: 808, endPoint y: 519, distance: 65.7
click at [808, 519] on div "Continue ← Back" at bounding box center [559, 521] width 691 height 37
click at [868, 519] on button "Continue" at bounding box center [873, 517] width 63 height 28
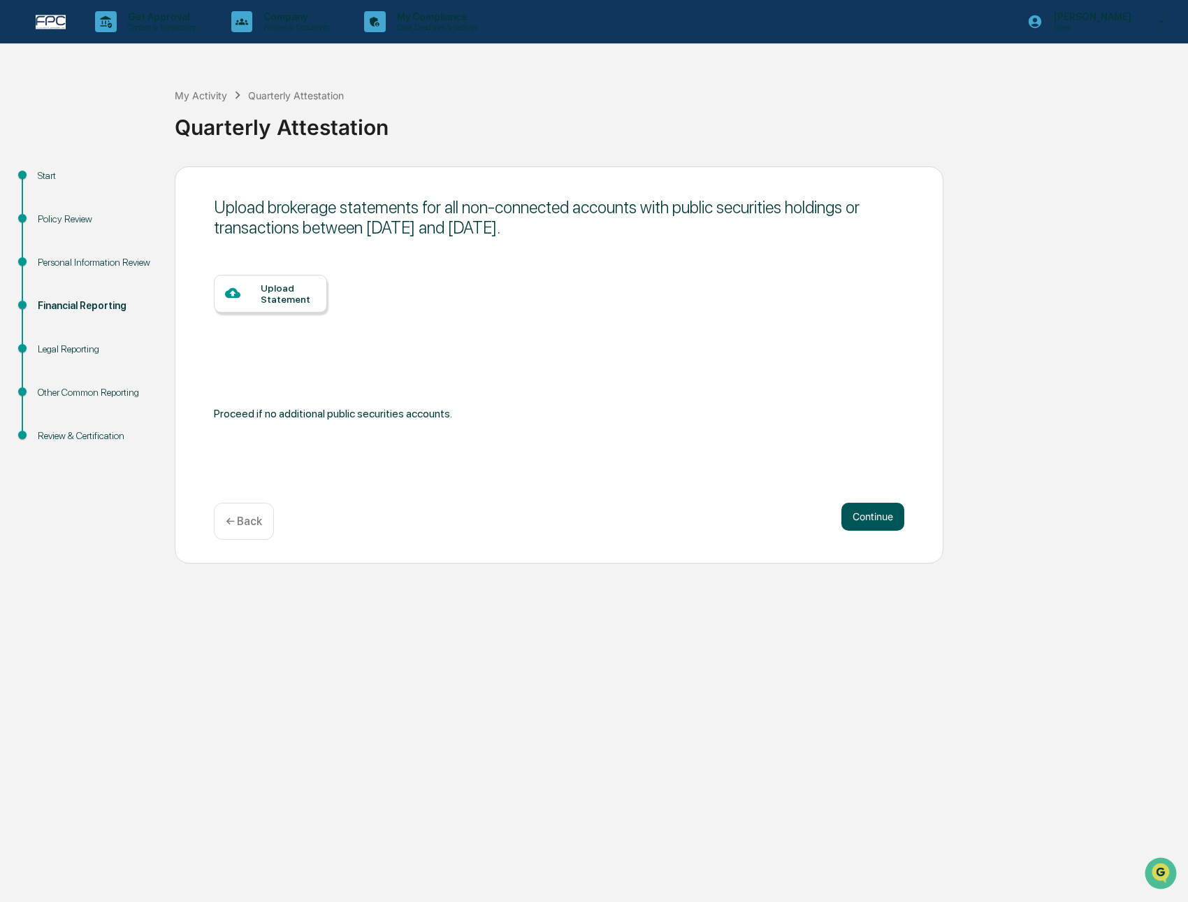
click at [865, 519] on button "Continue" at bounding box center [873, 517] width 63 height 28
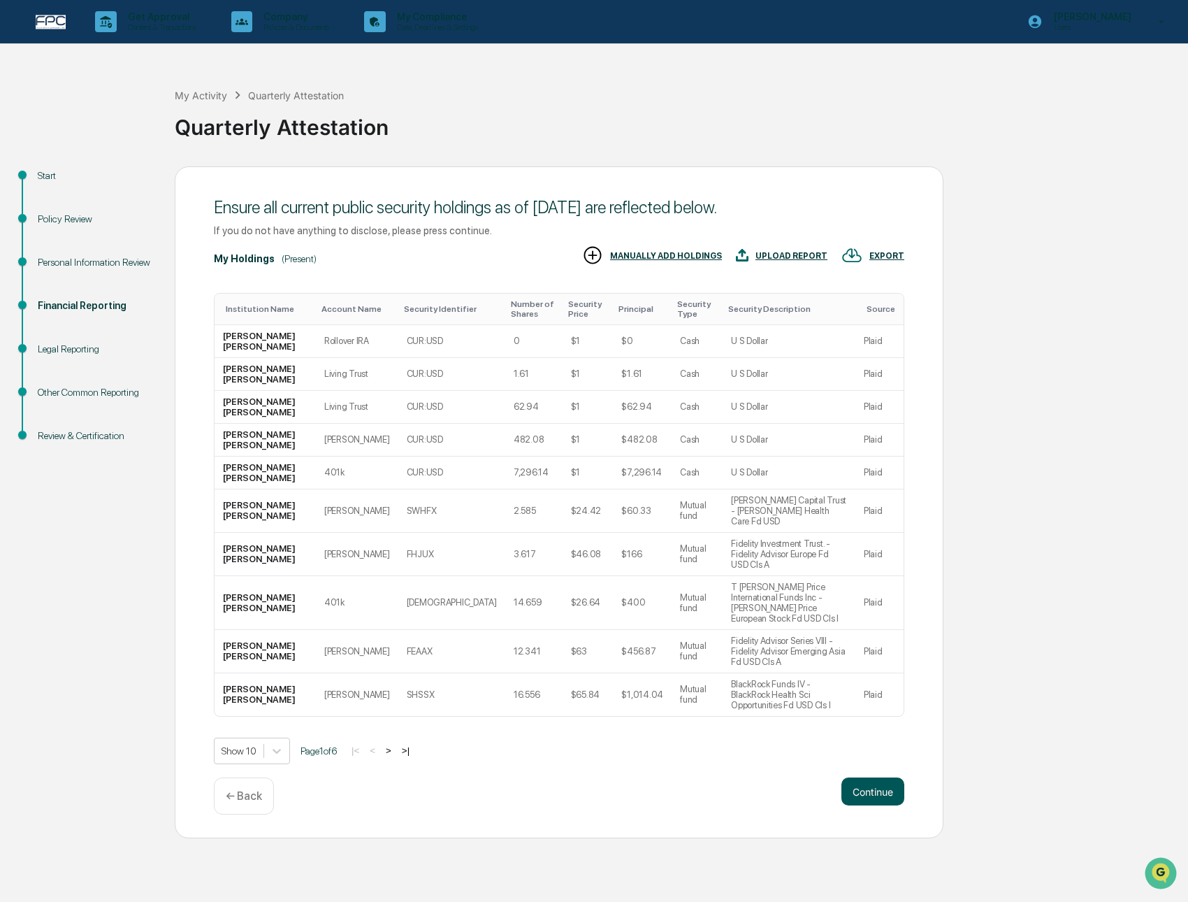
click at [865, 777] on button "Continue" at bounding box center [873, 791] width 63 height 28
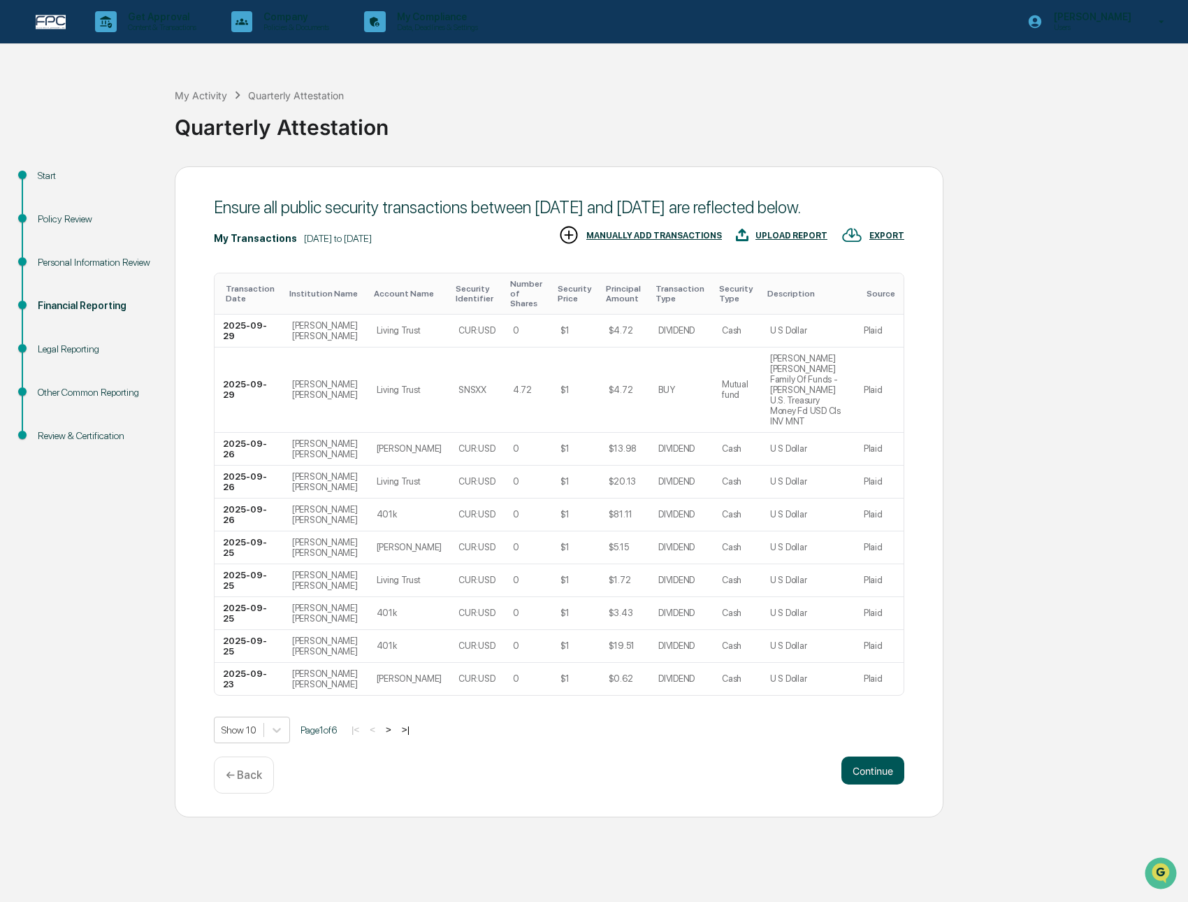
click at [860, 756] on button "Continue" at bounding box center [873, 770] width 63 height 28
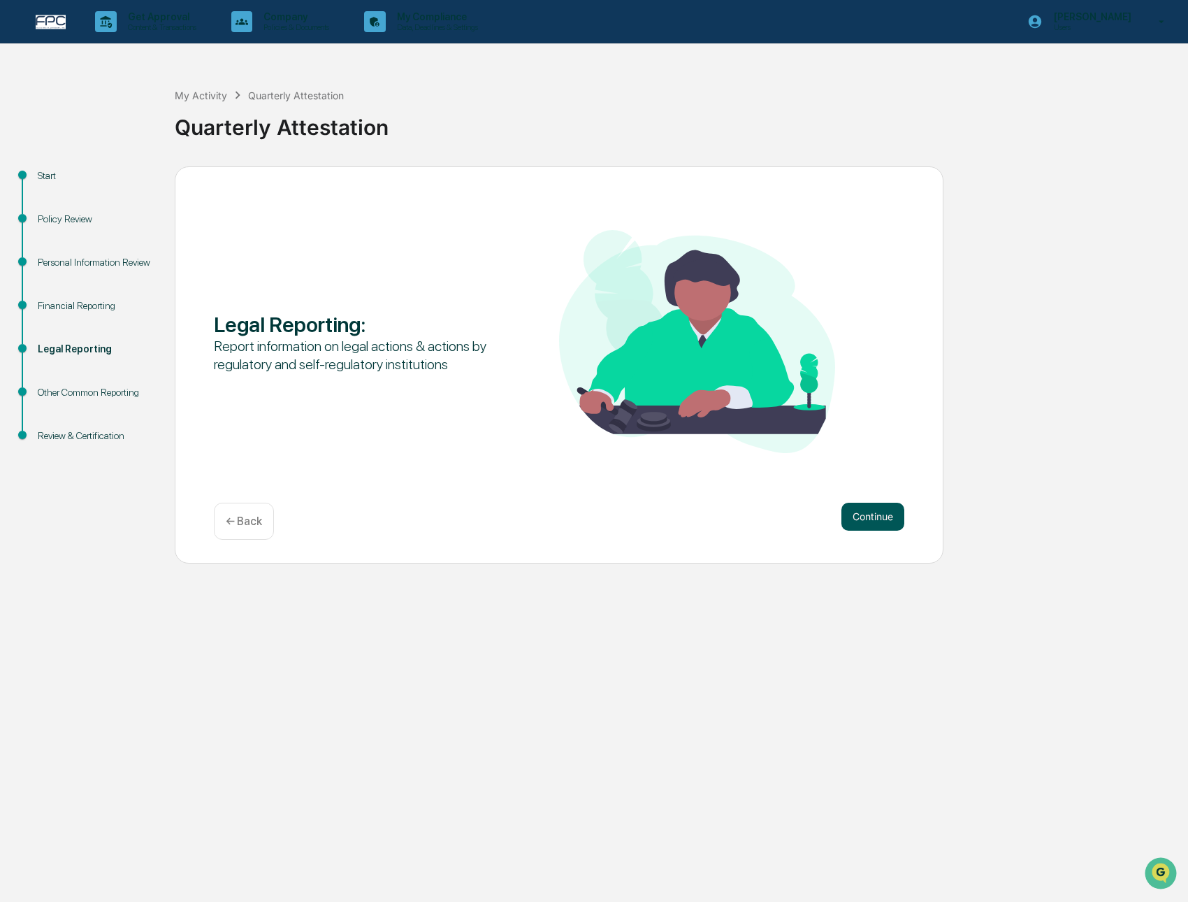
click at [874, 514] on button "Continue" at bounding box center [873, 517] width 63 height 28
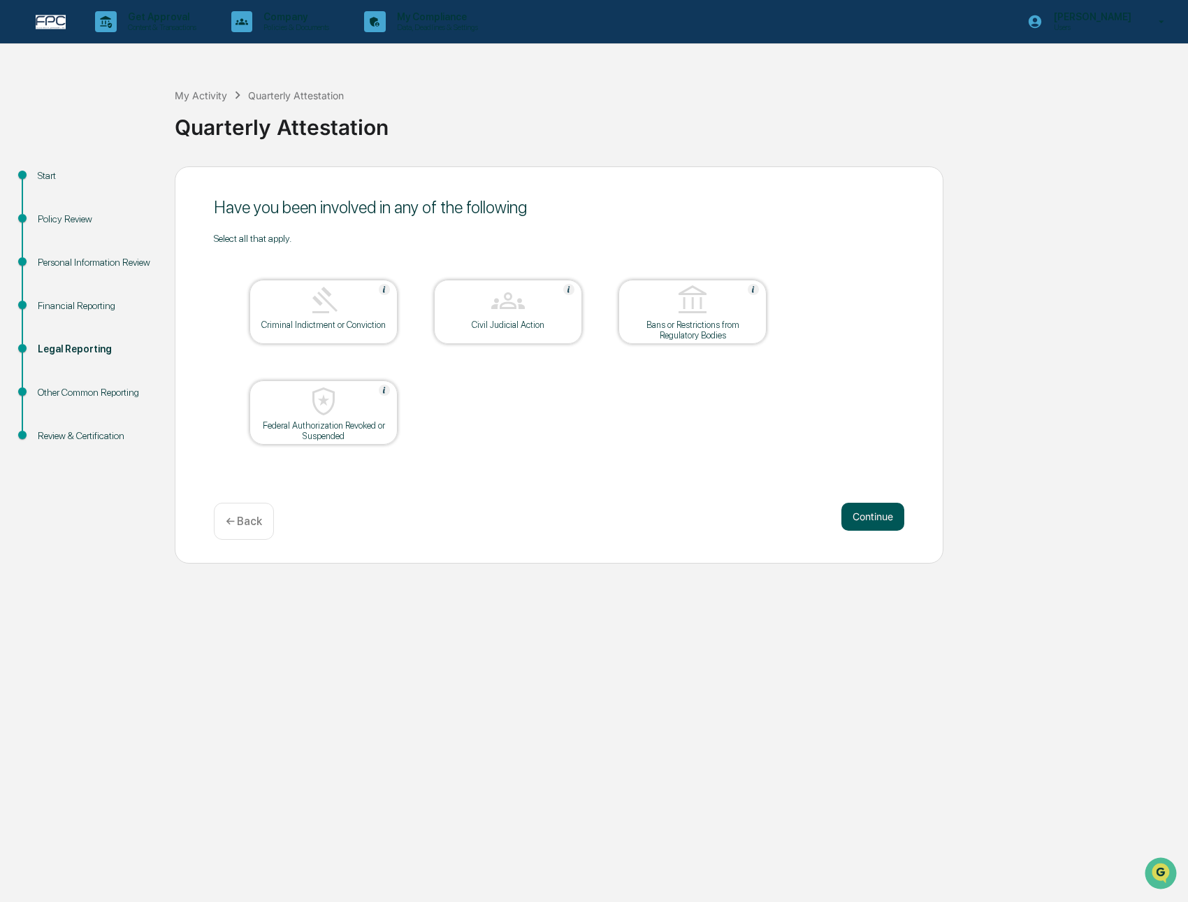
click at [863, 513] on button "Continue" at bounding box center [873, 517] width 63 height 28
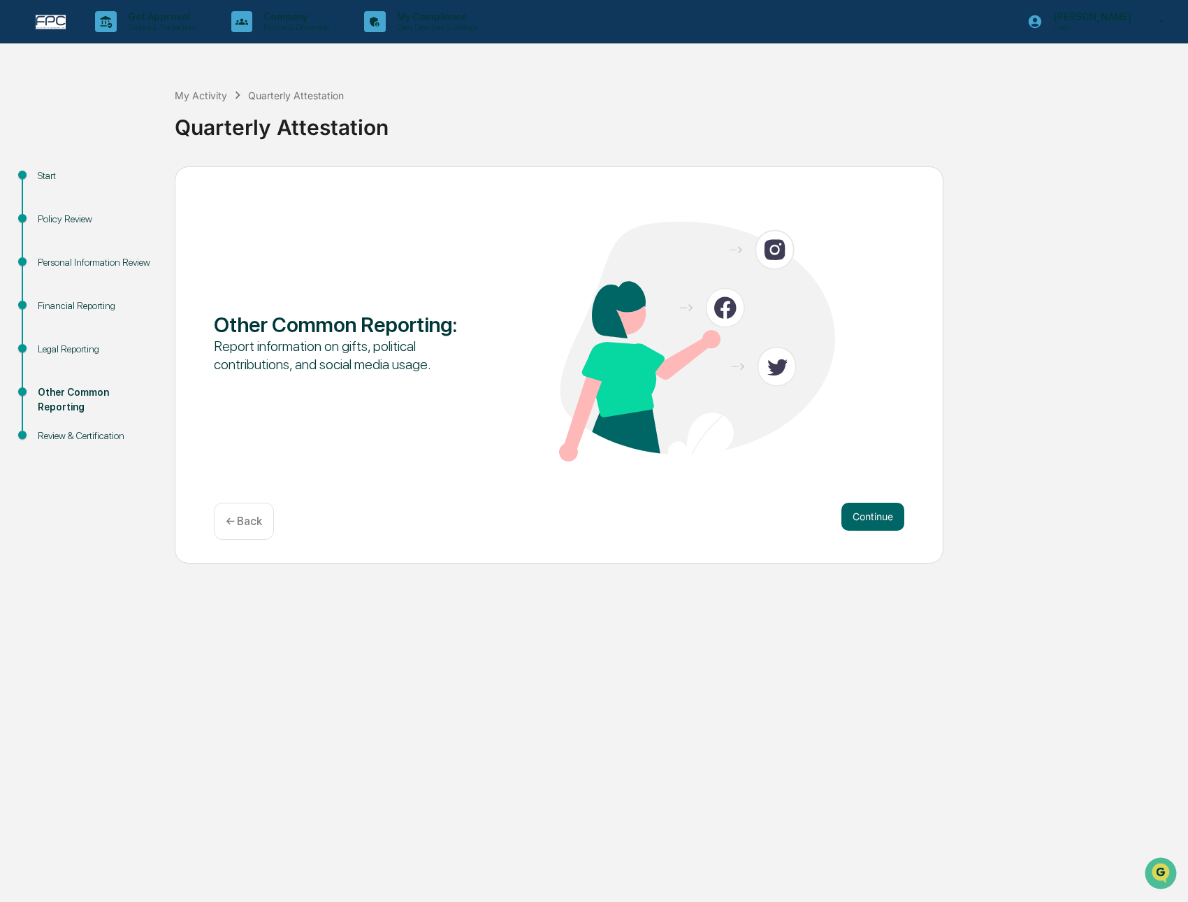
click at [863, 513] on button "Continue" at bounding box center [873, 517] width 63 height 28
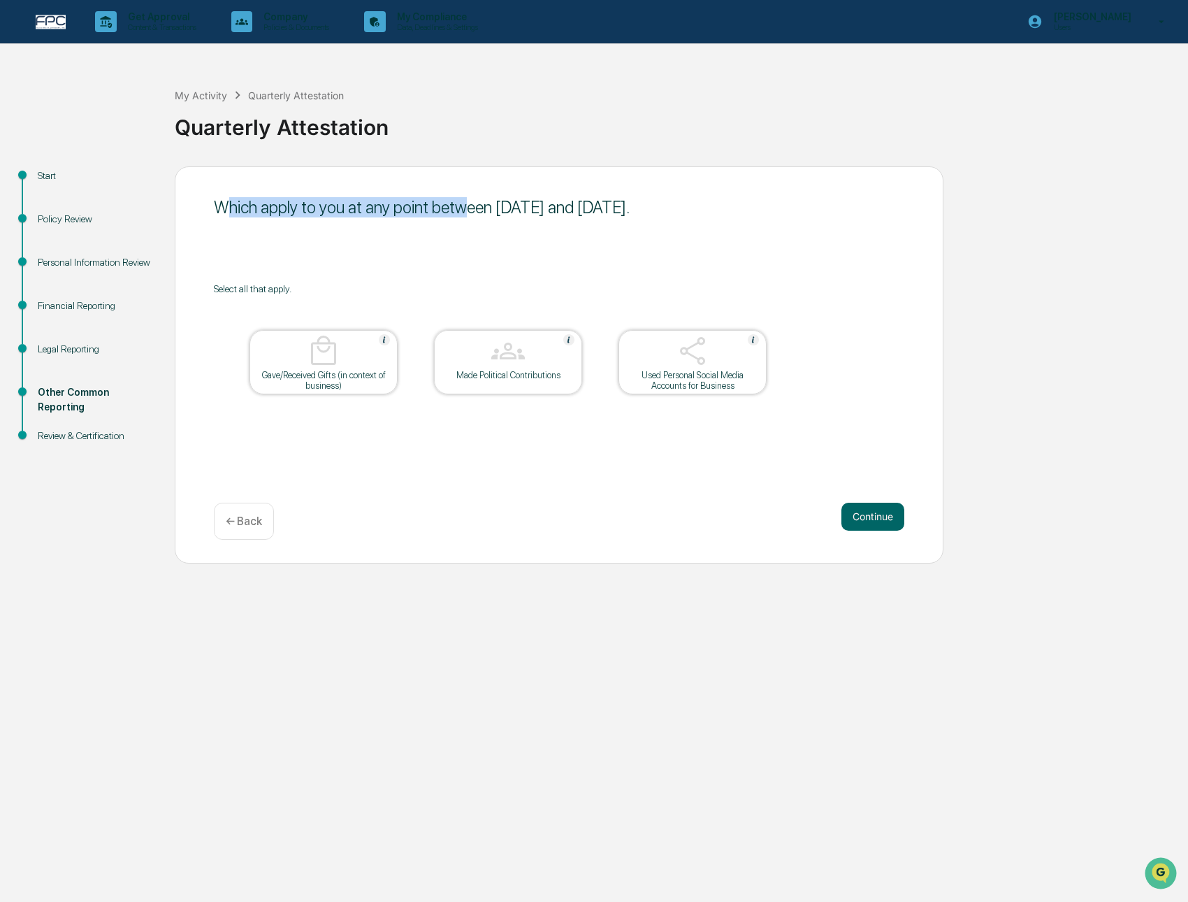
drag, startPoint x: 228, startPoint y: 202, endPoint x: 535, endPoint y: 209, distance: 307.0
click at [503, 209] on div "Which apply to you at any point between July 1, 2025 and September 30, 2025." at bounding box center [559, 207] width 691 height 20
drag, startPoint x: 688, startPoint y: 213, endPoint x: 749, endPoint y: 208, distance: 61.0
click at [704, 212] on div "Which apply to you at any point between July 1, 2025 and September 30, 2025." at bounding box center [559, 207] width 691 height 20
click at [494, 290] on div "Select all that apply." at bounding box center [559, 288] width 691 height 11
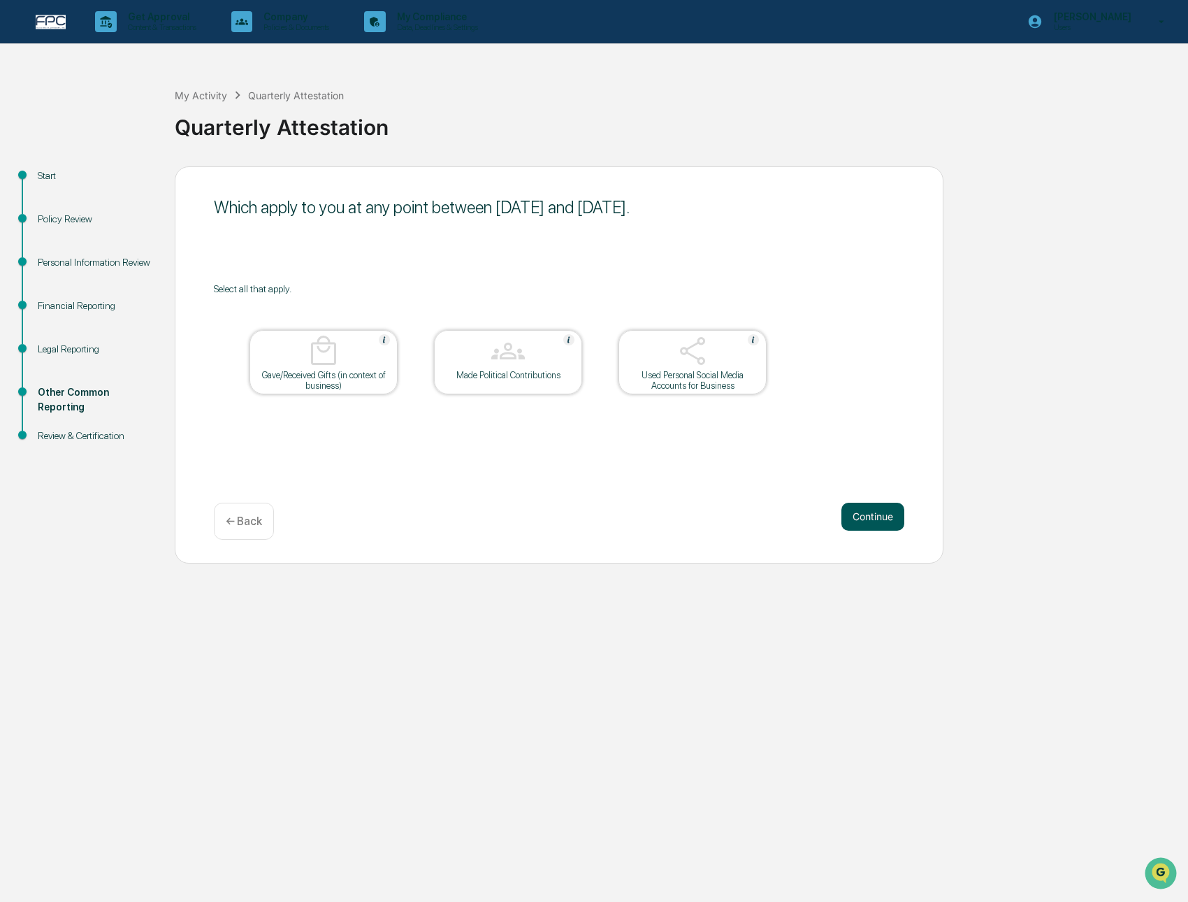
click at [864, 511] on button "Continue" at bounding box center [873, 517] width 63 height 28
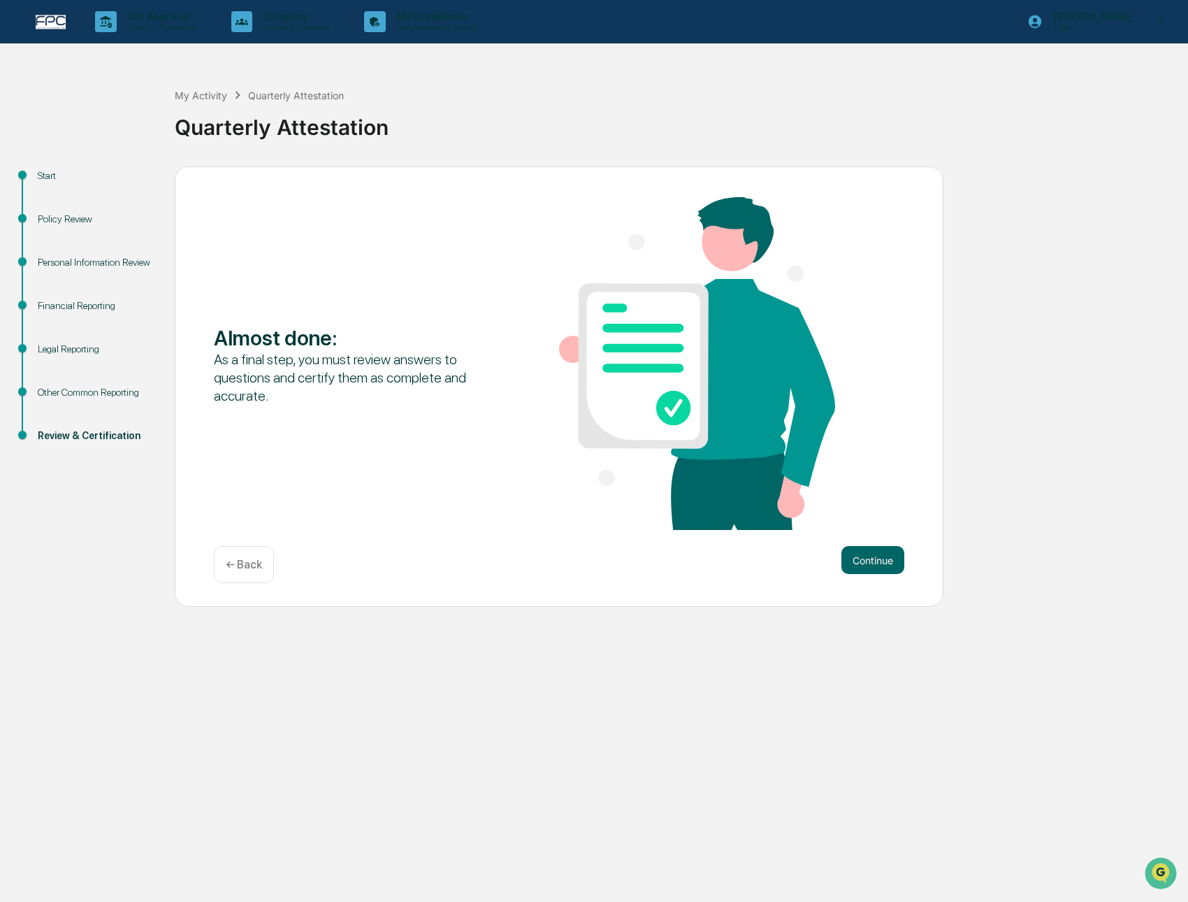
click at [226, 561] on p "← Back" at bounding box center [244, 564] width 36 height 13
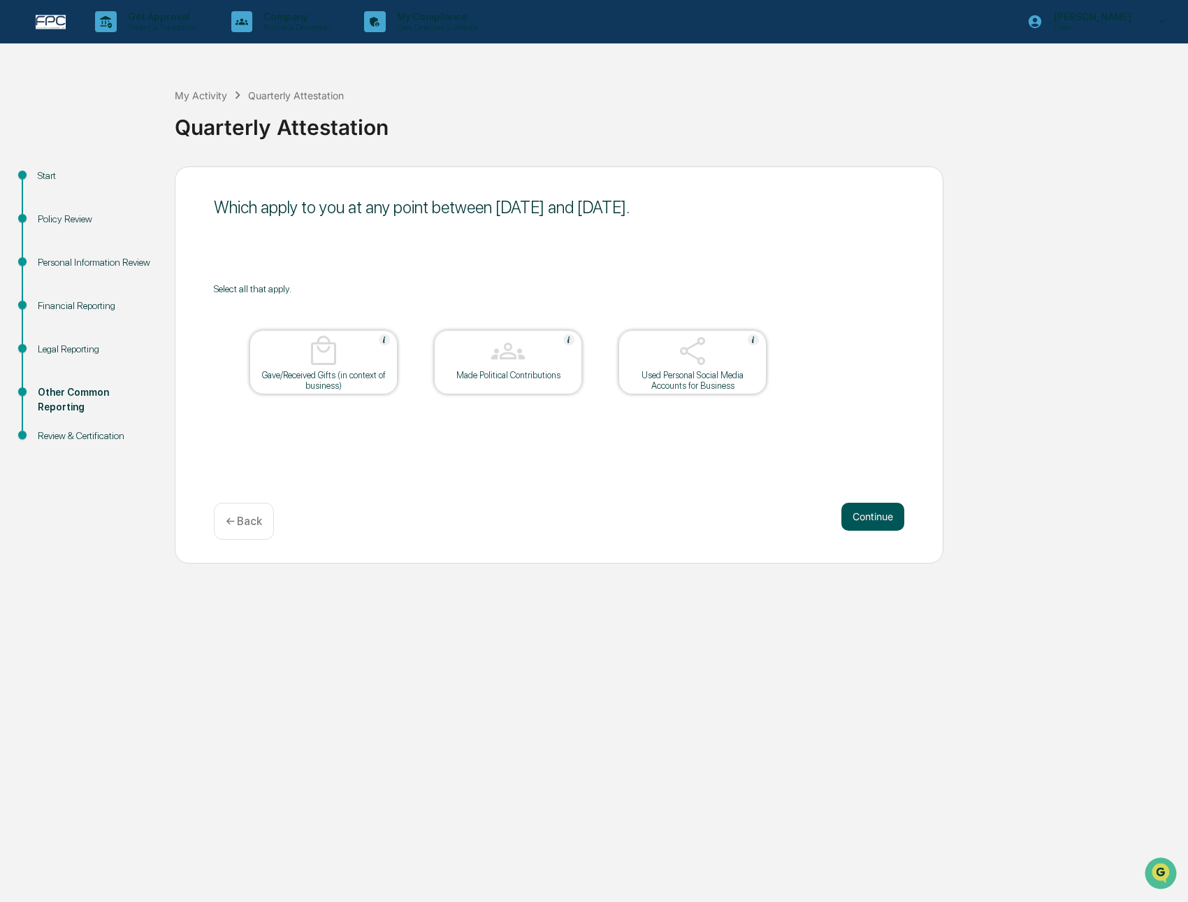
click at [886, 514] on button "Continue" at bounding box center [873, 517] width 63 height 28
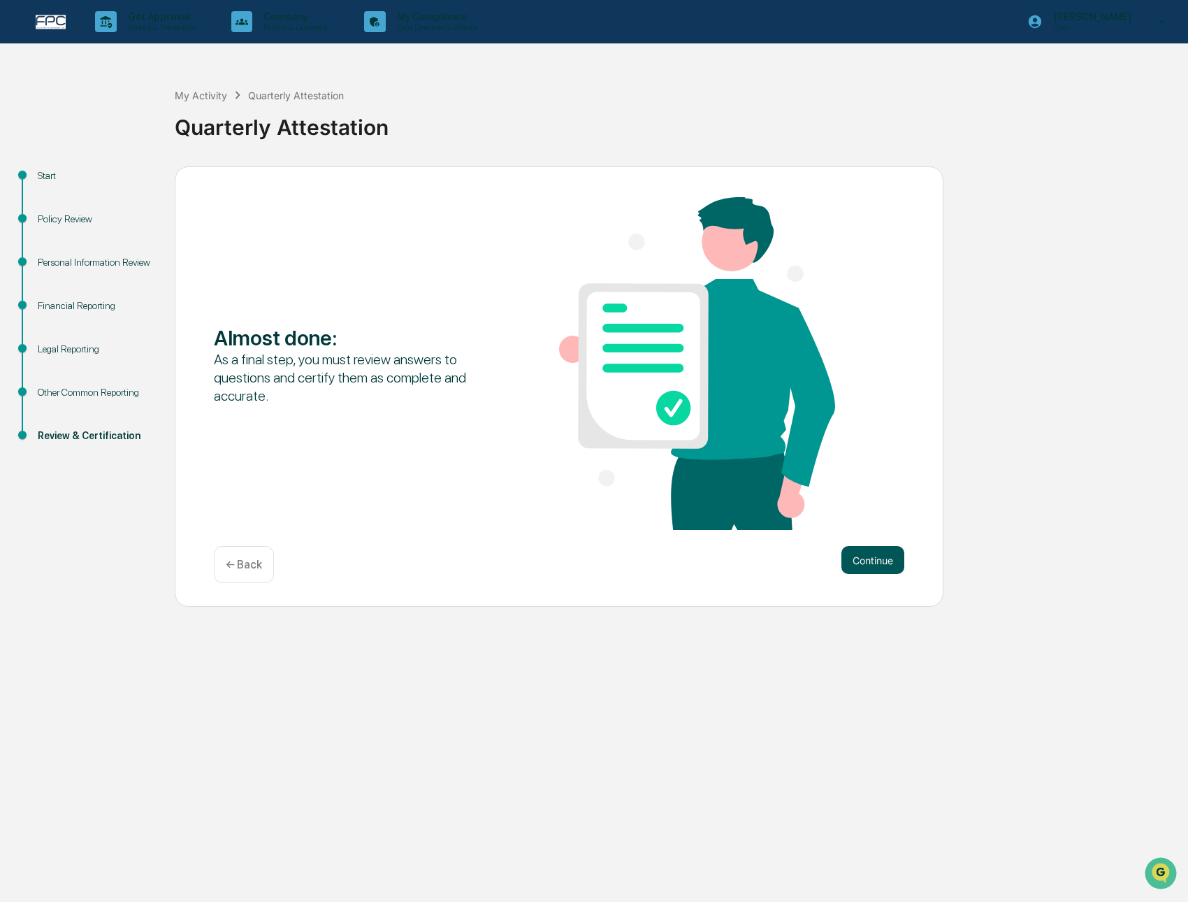
click at [880, 557] on button "Continue" at bounding box center [873, 560] width 63 height 28
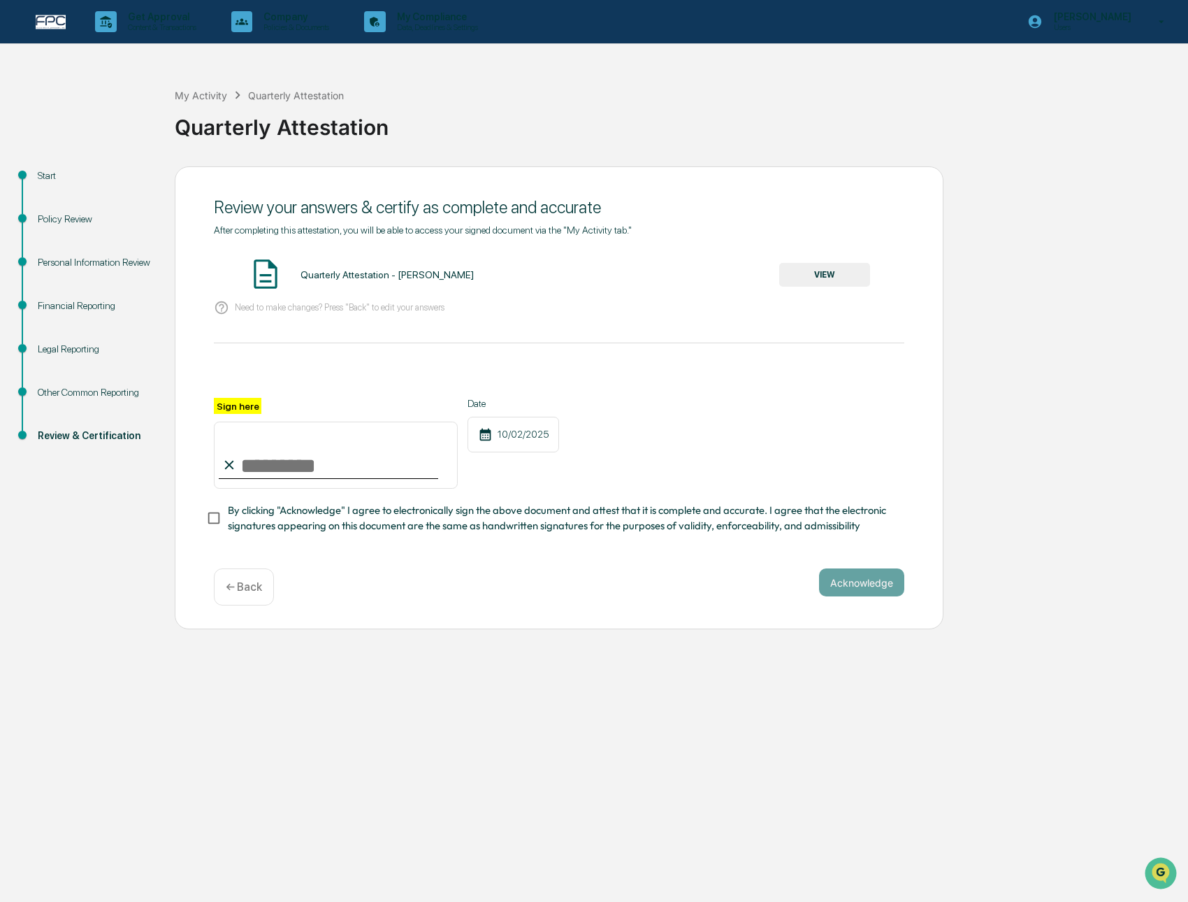
click at [361, 480] on input "Sign here" at bounding box center [336, 455] width 244 height 67
type input "**********"
click at [419, 531] on span "By clicking "Acknowledge" I agree to electronically sign the above document and…" at bounding box center [560, 518] width 665 height 31
click at [830, 589] on button "Acknowledge" at bounding box center [861, 582] width 85 height 28
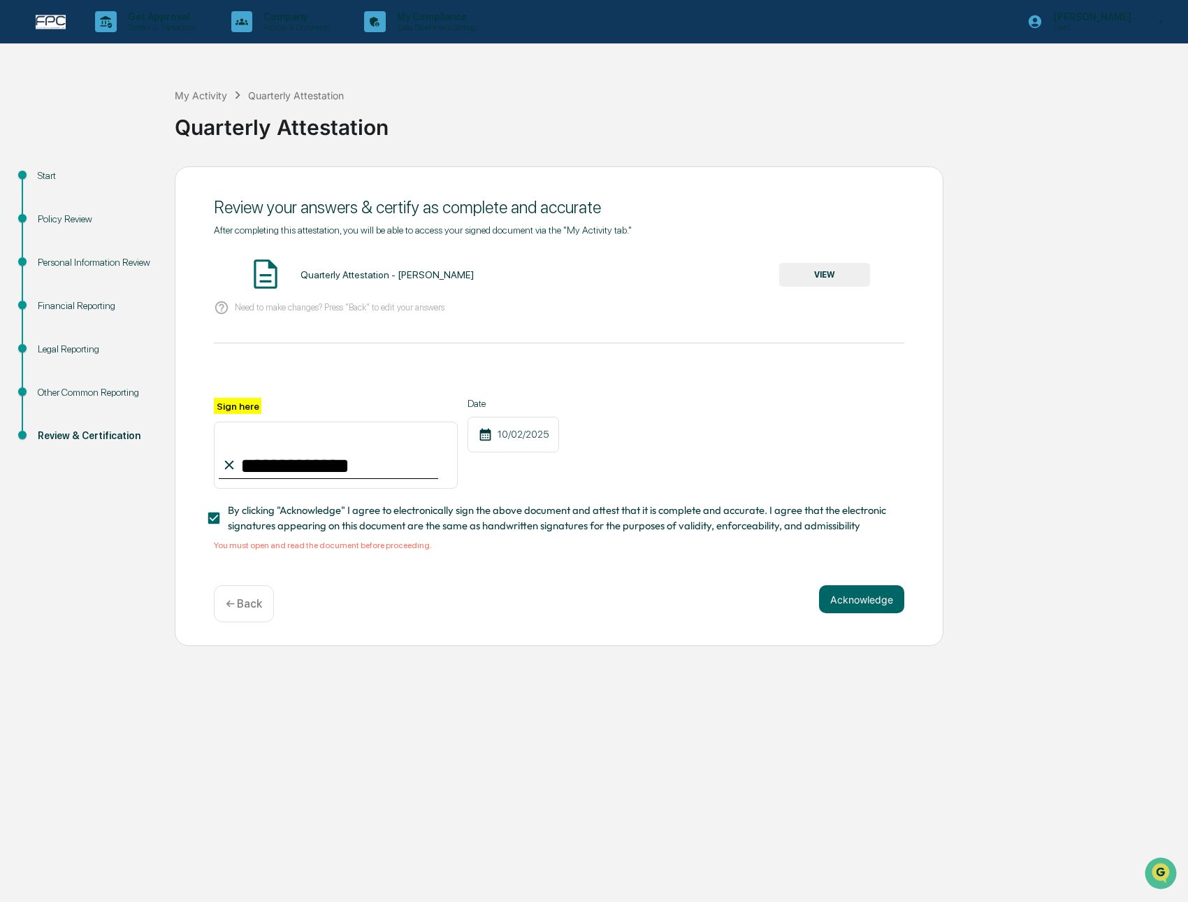
click at [821, 282] on button "VIEW" at bounding box center [824, 275] width 91 height 24
